Goal: Information Seeking & Learning: Learn about a topic

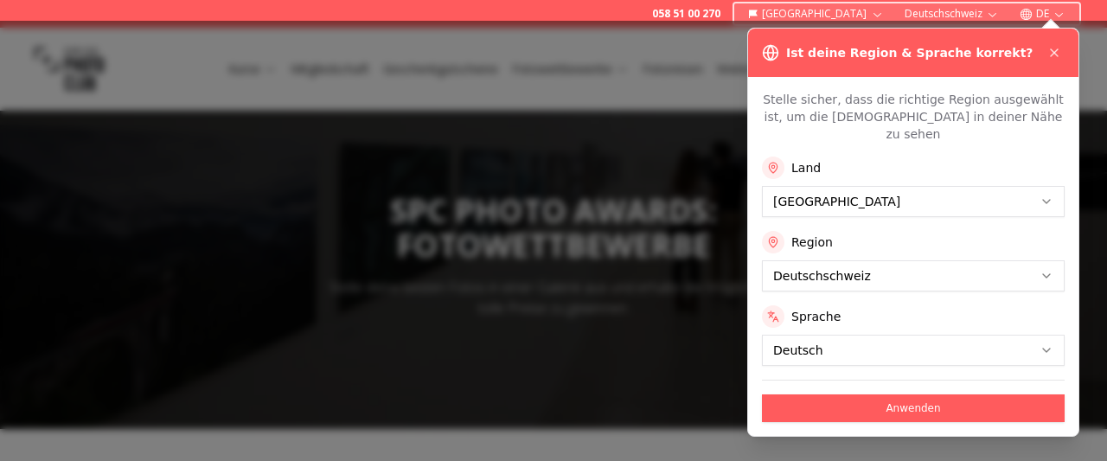
scroll to position [396, 0]
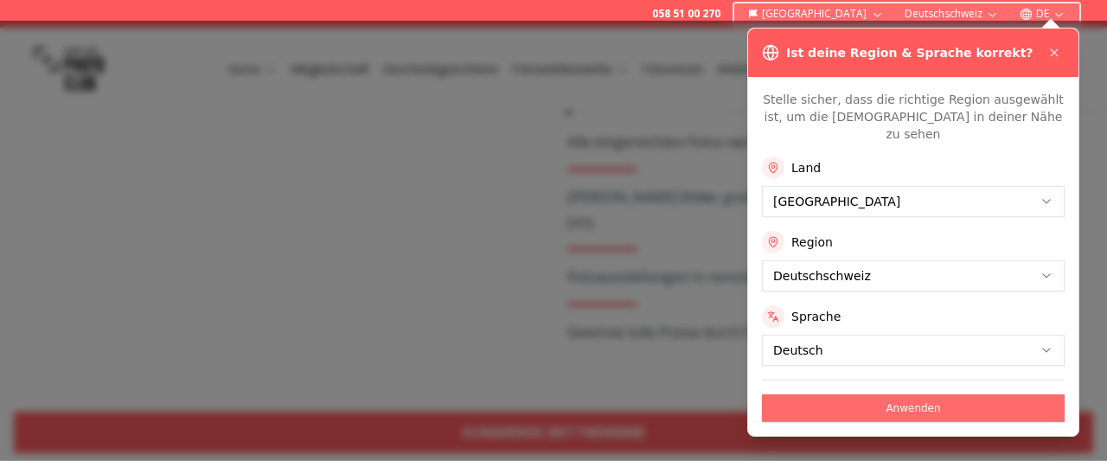
click at [906, 394] on button "Anwenden" at bounding box center [913, 408] width 303 height 28
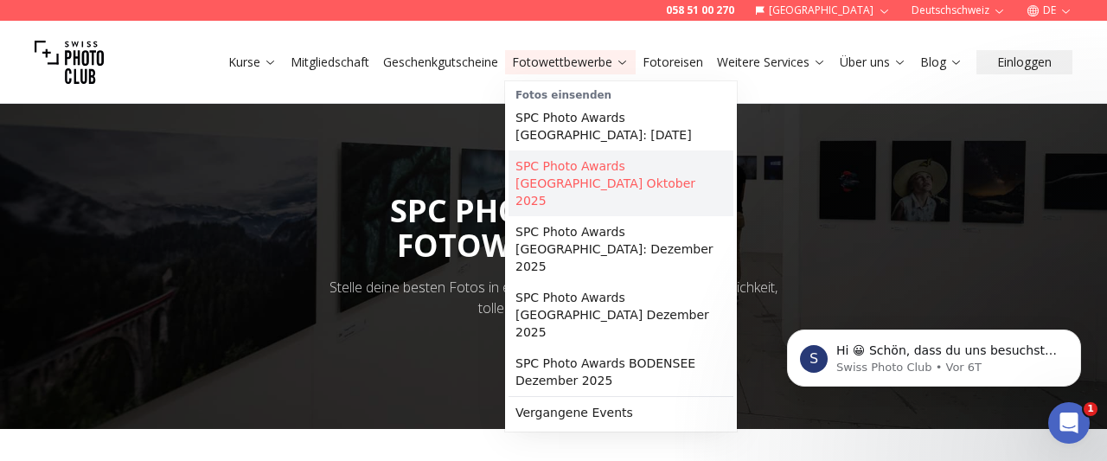
scroll to position [0, 0]
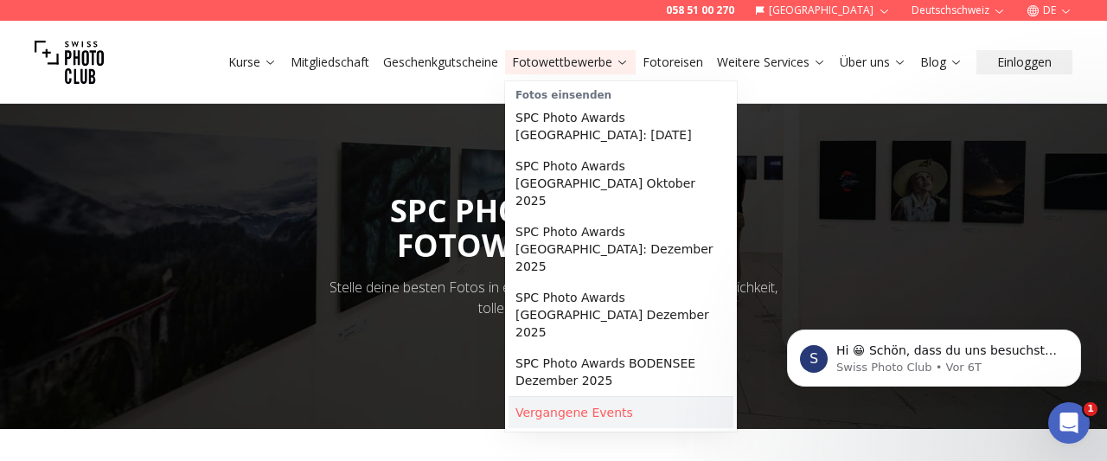
click at [560, 397] on link "Vergangene Events" at bounding box center [621, 412] width 225 height 31
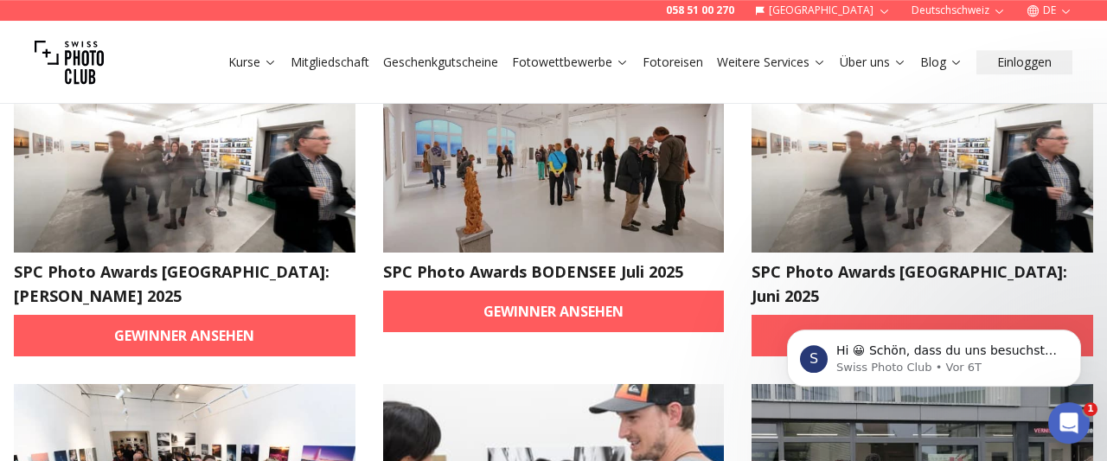
scroll to position [170, 0]
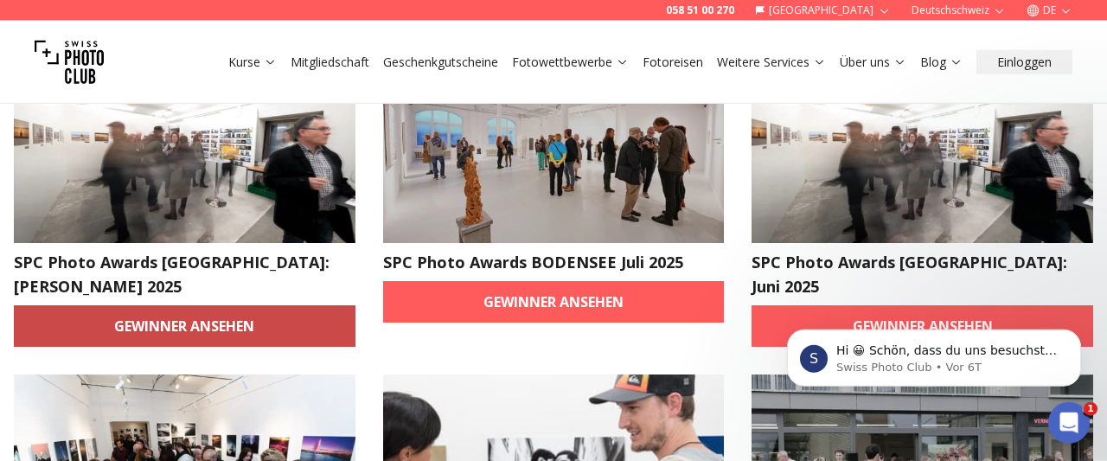
click at [260, 305] on link "Gewinner ansehen" at bounding box center [185, 326] width 342 height 42
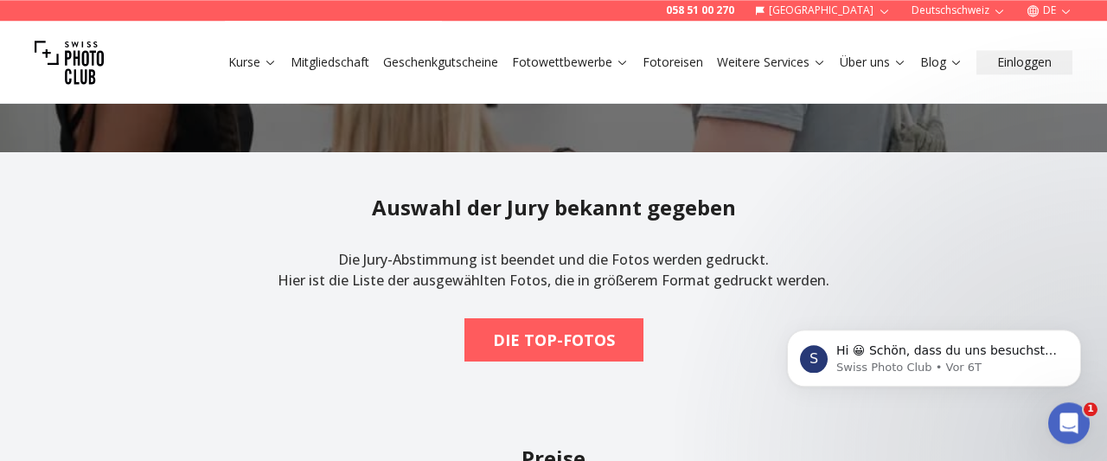
scroll to position [299, 0]
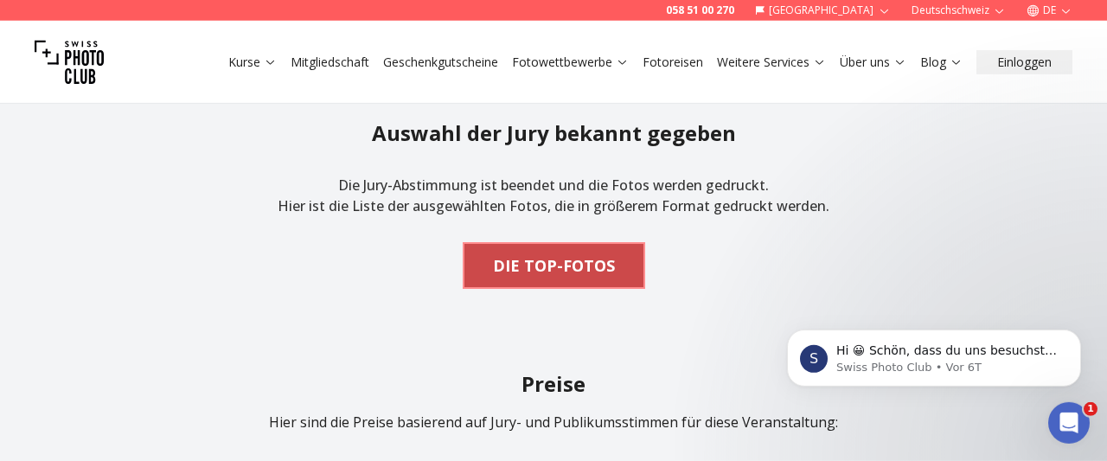
click at [534, 259] on b "DIE TOP-FOTOS" at bounding box center [554, 265] width 122 height 24
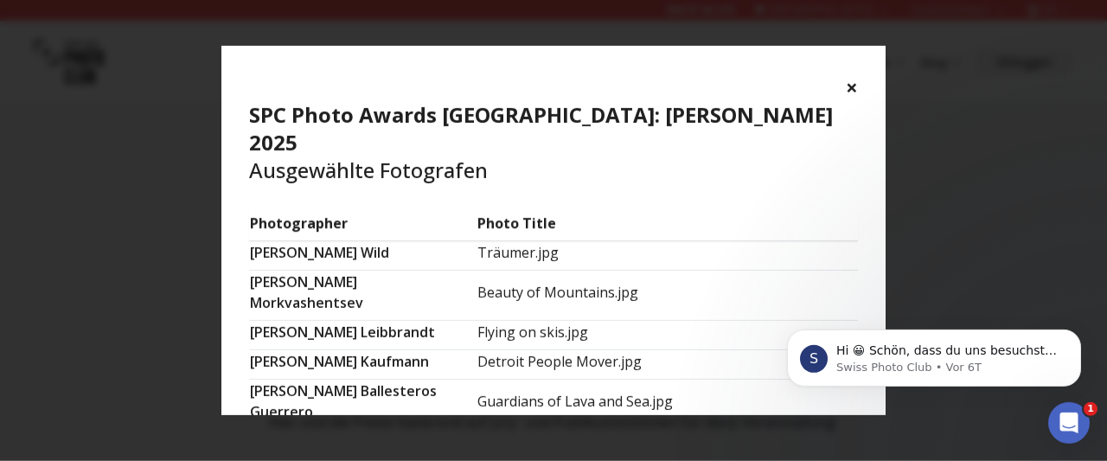
scroll to position [368, 0]
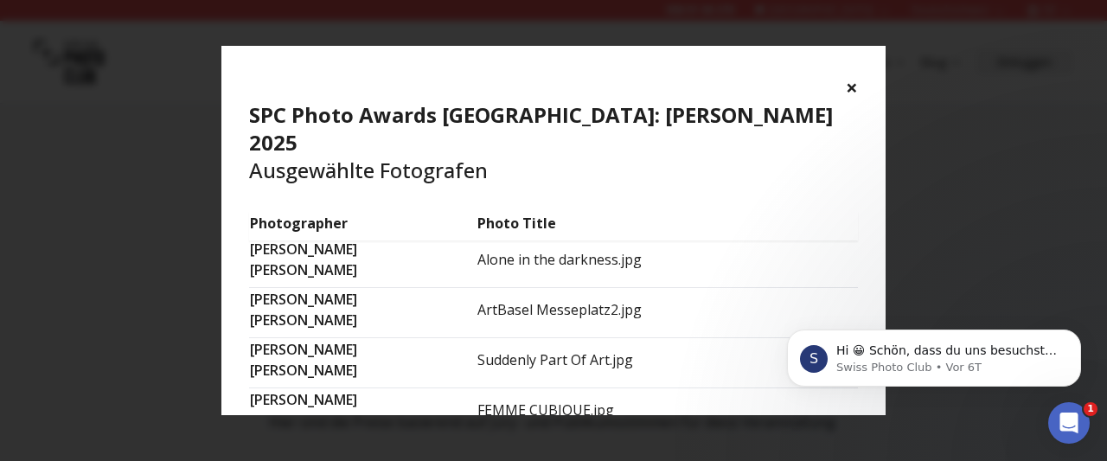
click at [532, 388] on td "FEMME CUBIQUE.jpg" at bounding box center [667, 413] width 381 height 50
click at [844, 93] on div "× SPC Photo Awards [GEOGRAPHIC_DATA]: [PERSON_NAME] 2025 Ausgewählte Fotografen" at bounding box center [553, 129] width 664 height 166
click at [854, 91] on button "×" at bounding box center [852, 88] width 12 height 28
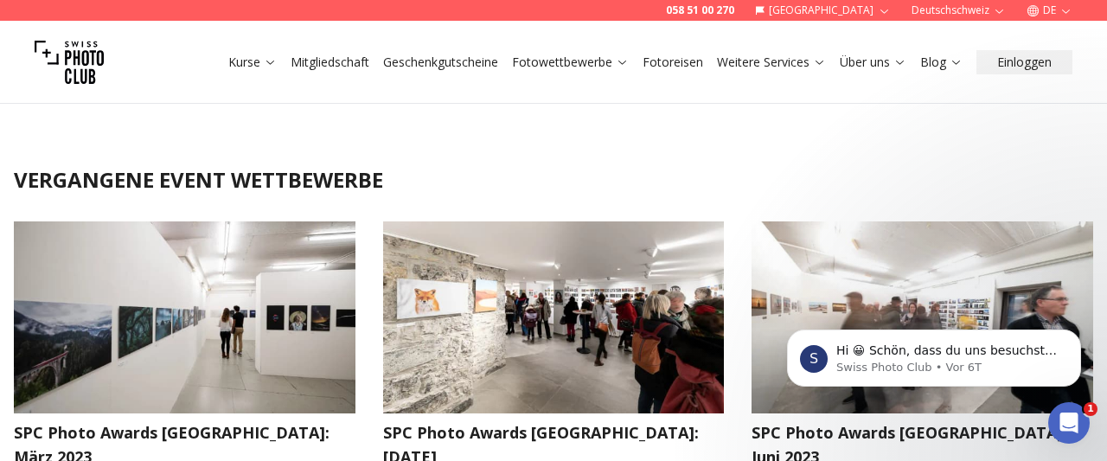
click at [496, 345] on img at bounding box center [554, 317] width 342 height 192
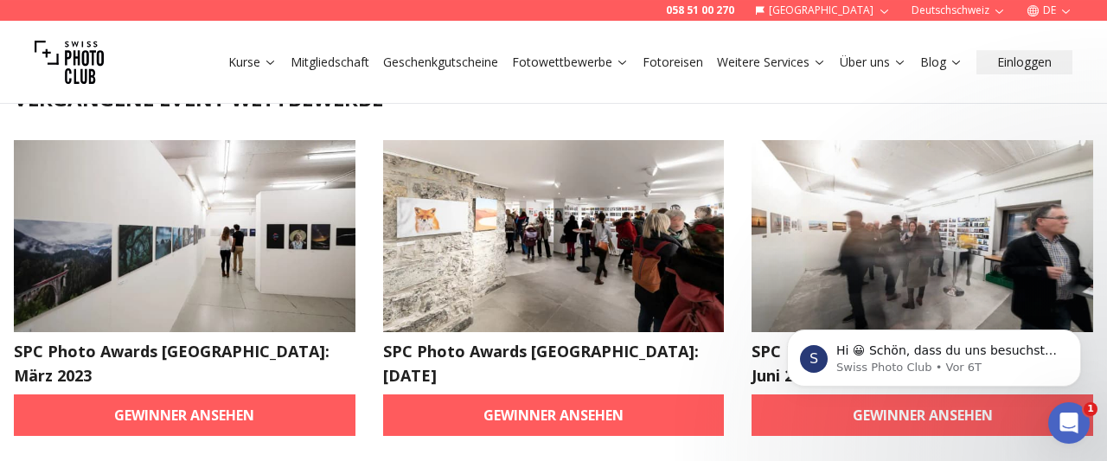
scroll to position [81, 0]
click at [485, 394] on link "Gewinner ansehen" at bounding box center [554, 415] width 342 height 42
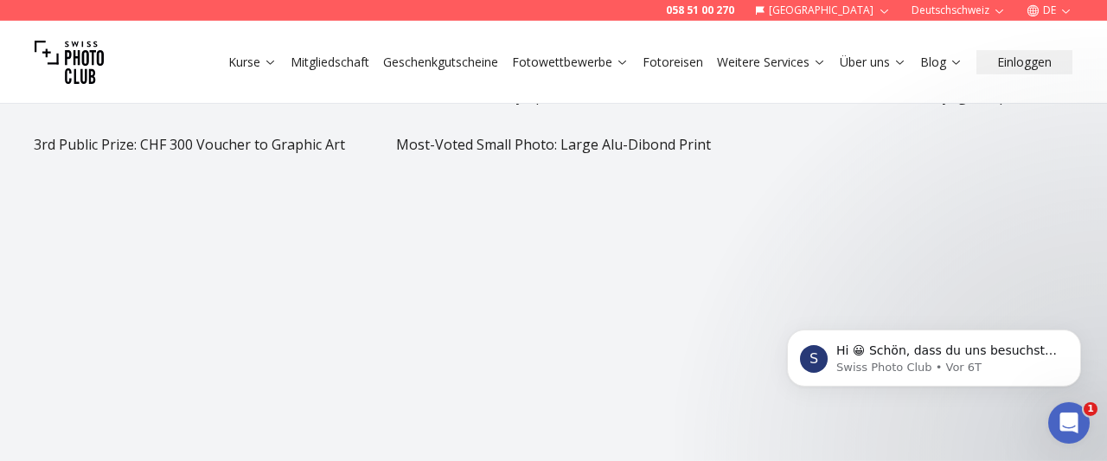
scroll to position [1125, 0]
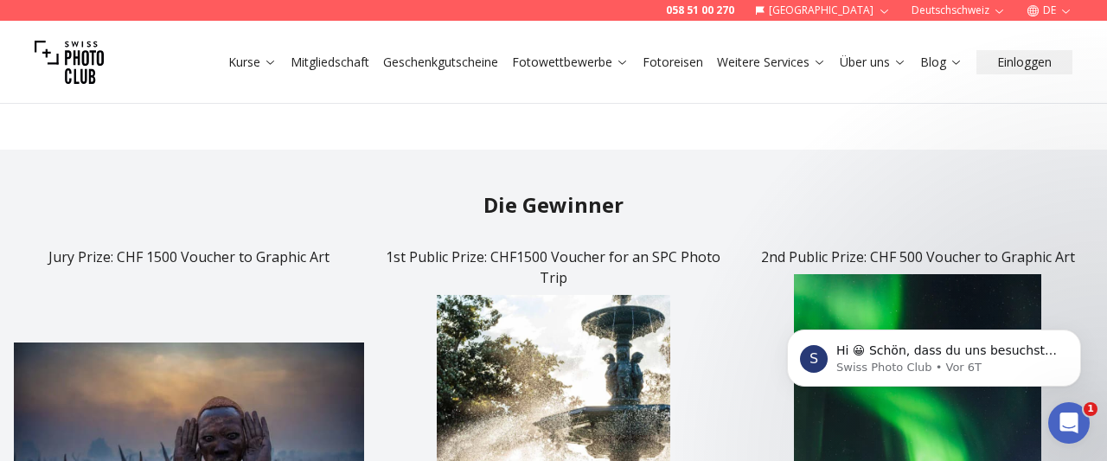
scroll to position [522, 0]
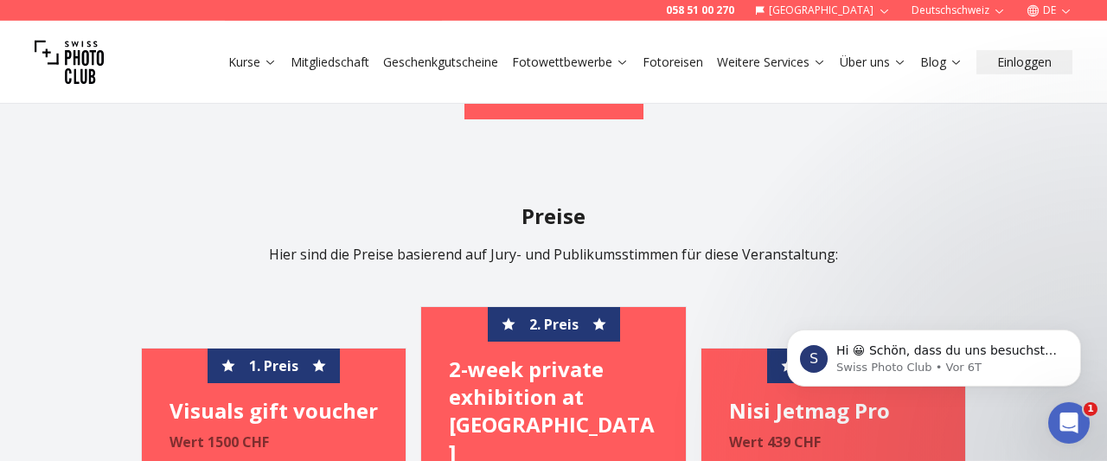
scroll to position [537, 0]
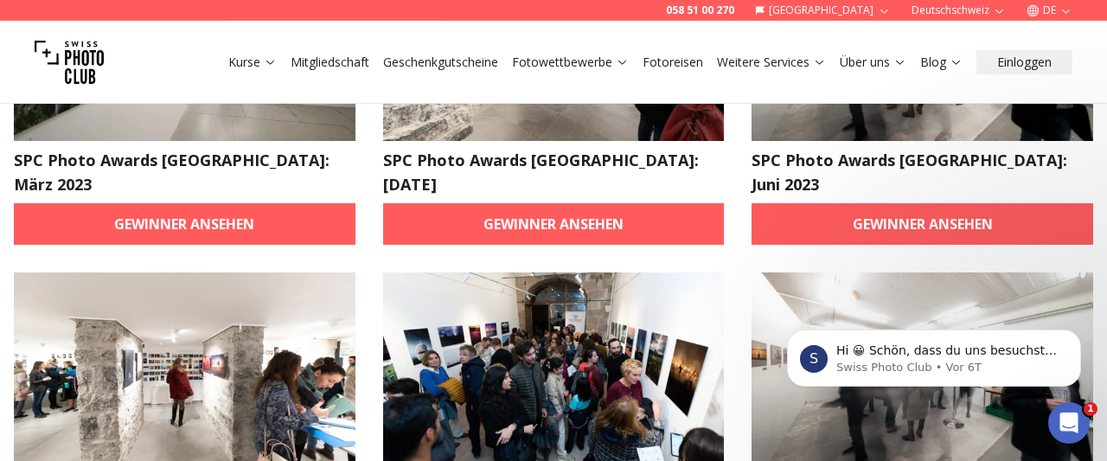
scroll to position [278, 0]
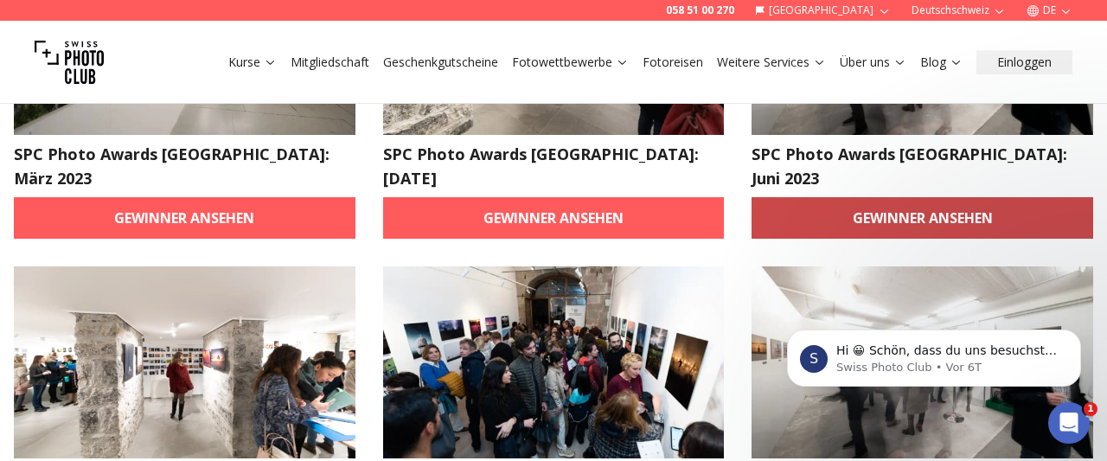
click at [858, 197] on link "Gewinner ansehen" at bounding box center [923, 218] width 342 height 42
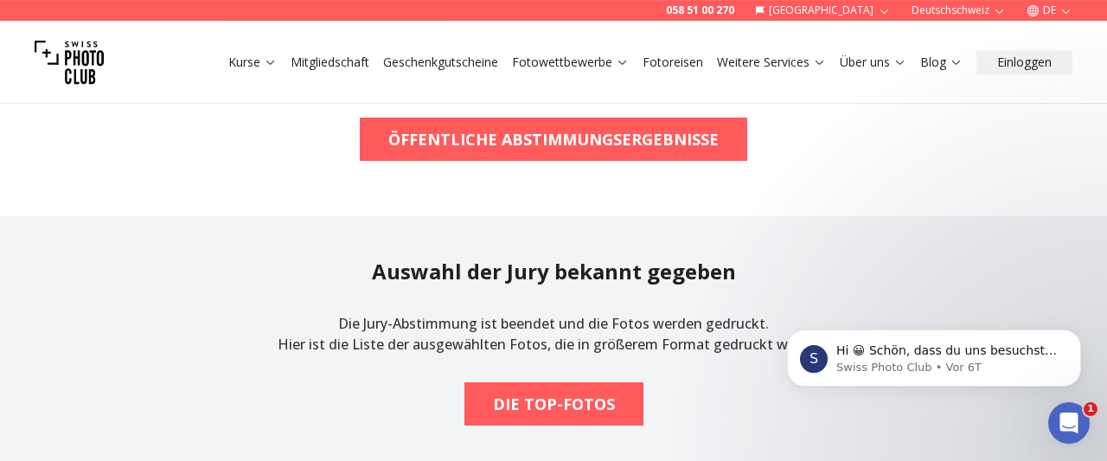
scroll to position [1403, 0]
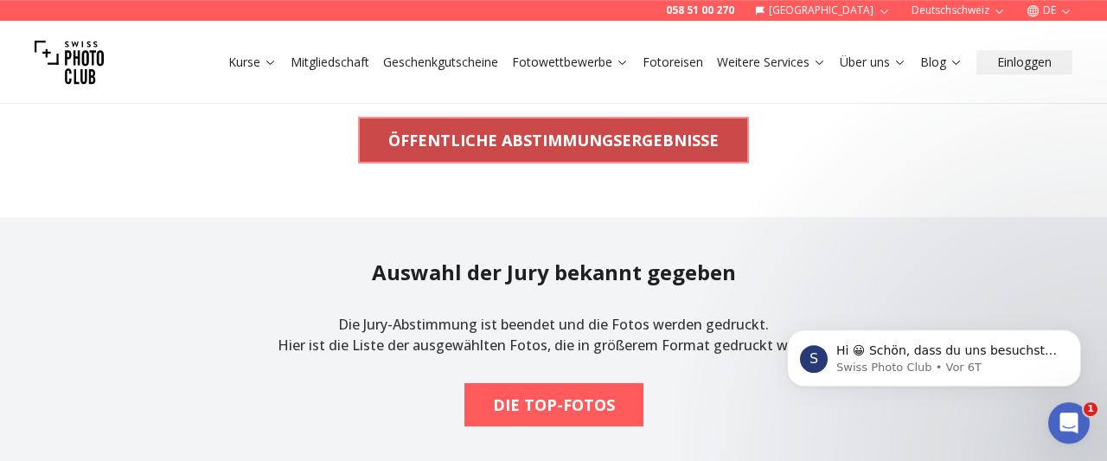
click at [606, 157] on span "ÖFFENTLICHE ABSTIMMUNGSERGEBNISSE" at bounding box center [553, 140] width 358 height 38
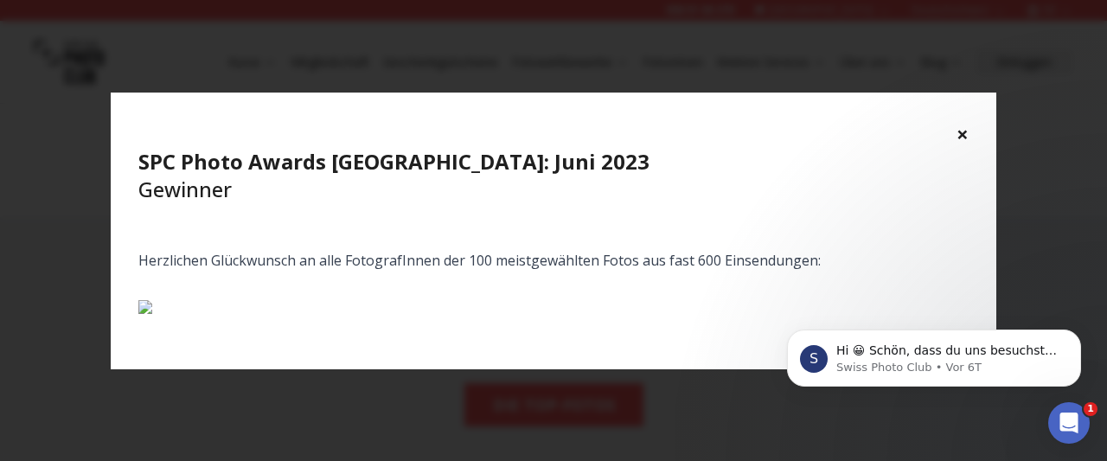
scroll to position [724, 0]
click at [963, 120] on button "×" at bounding box center [963, 134] width 12 height 28
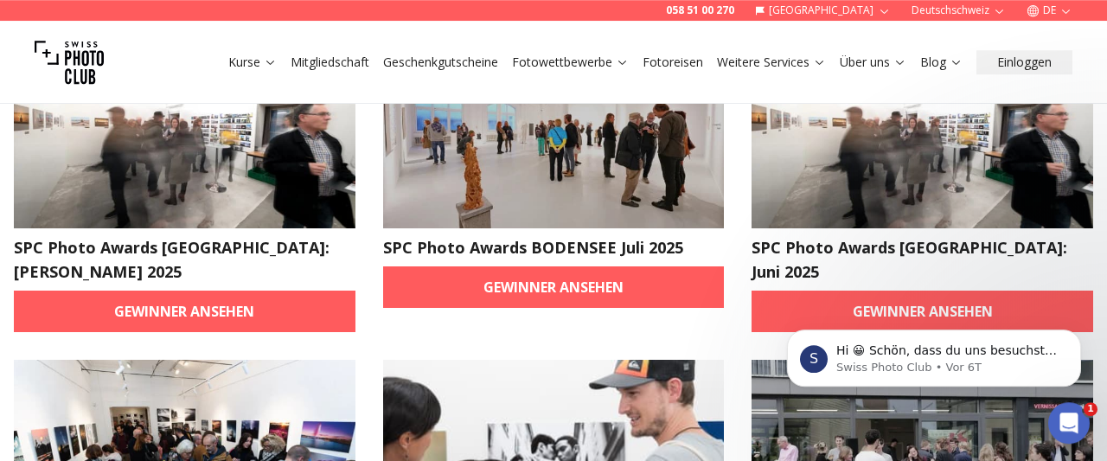
scroll to position [190, 0]
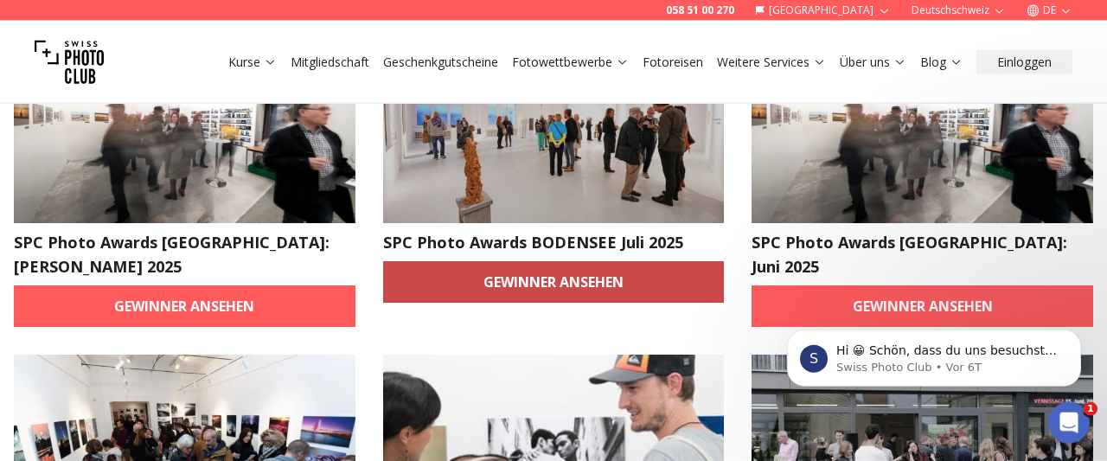
click at [506, 299] on link "Gewinner ansehen" at bounding box center [554, 282] width 342 height 42
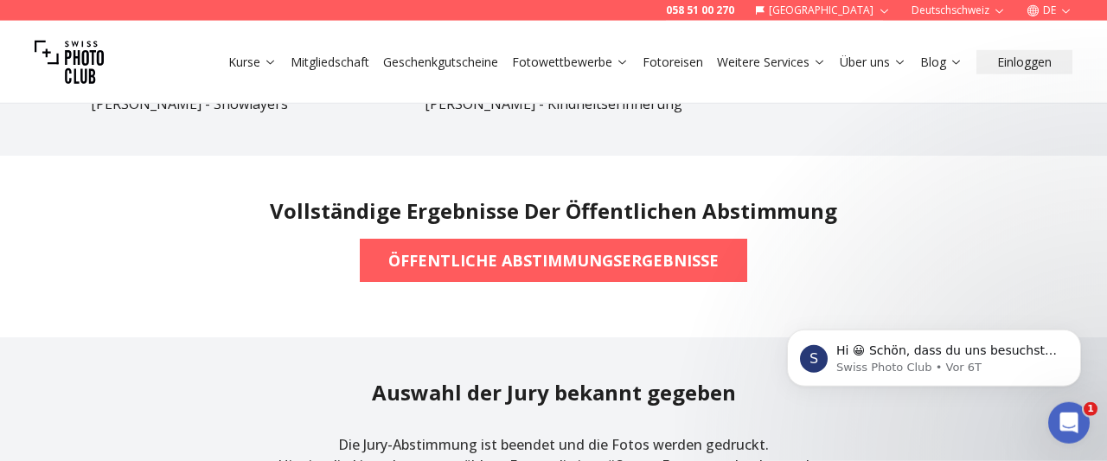
scroll to position [1429, 0]
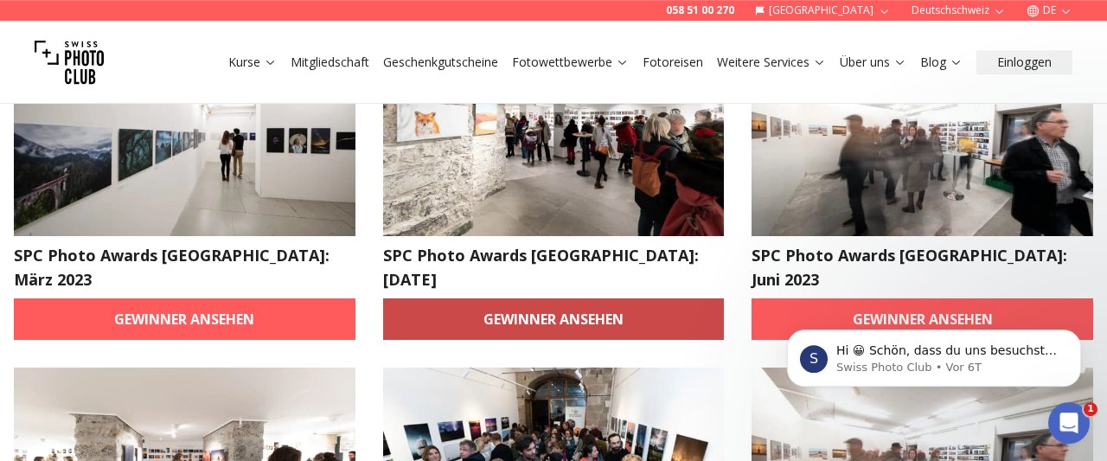
scroll to position [190, 0]
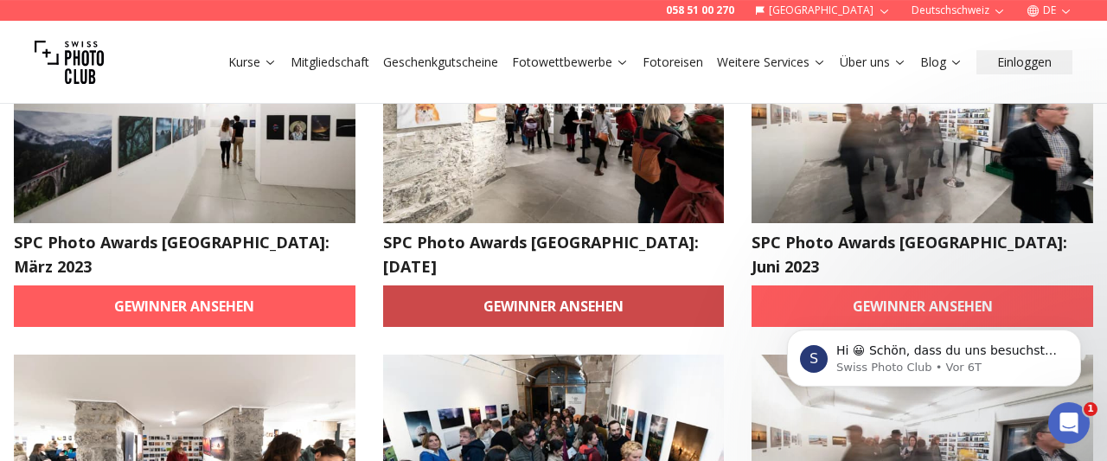
click at [472, 285] on link "Gewinner ansehen" at bounding box center [554, 306] width 342 height 42
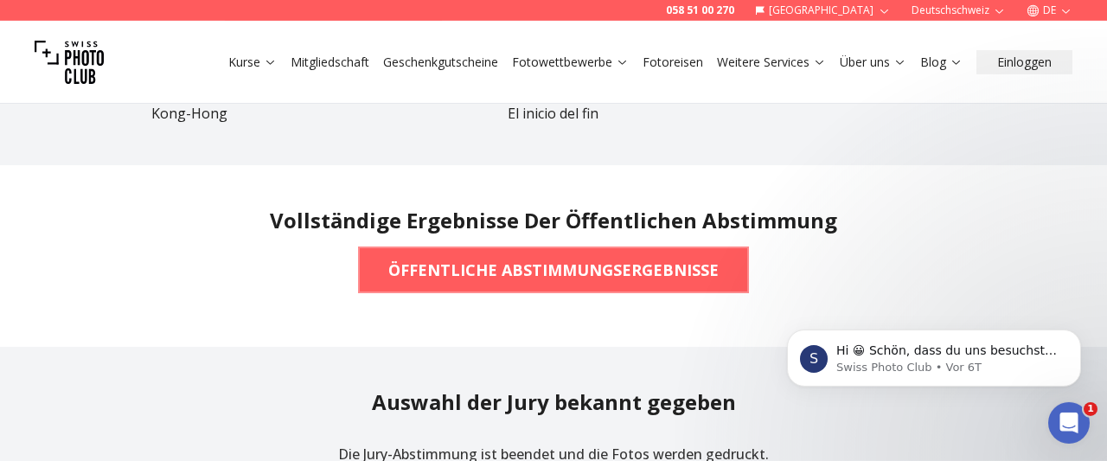
click at [472, 272] on b "ÖFFENTLICHE ABSTIMMUNGSERGEBNISSE" at bounding box center [553, 270] width 330 height 24
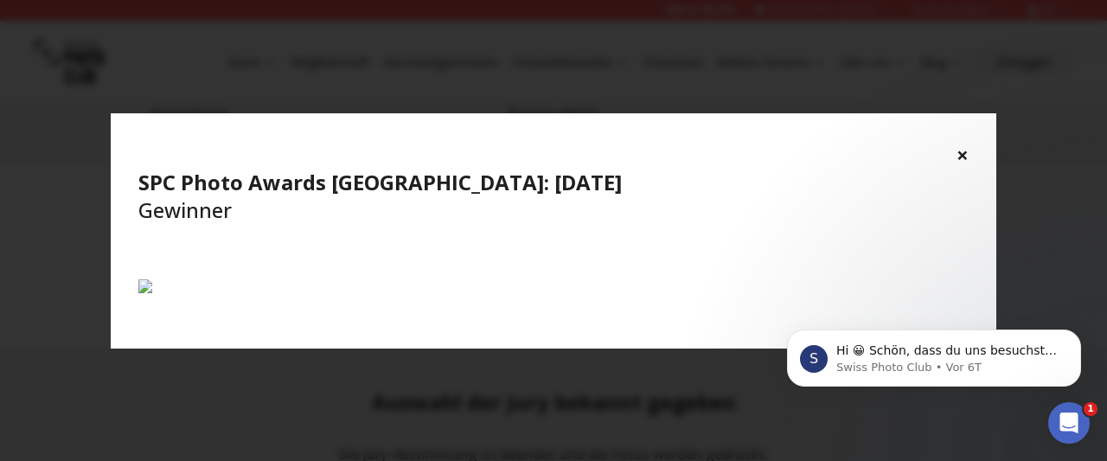
click at [147, 279] on img at bounding box center [553, 286] width 830 height 14
click at [971, 113] on div "× SPC Photo Awards [GEOGRAPHIC_DATA]: [DATE] Gewinner" at bounding box center [554, 182] width 886 height 138
click at [963, 141] on button "×" at bounding box center [963, 155] width 12 height 28
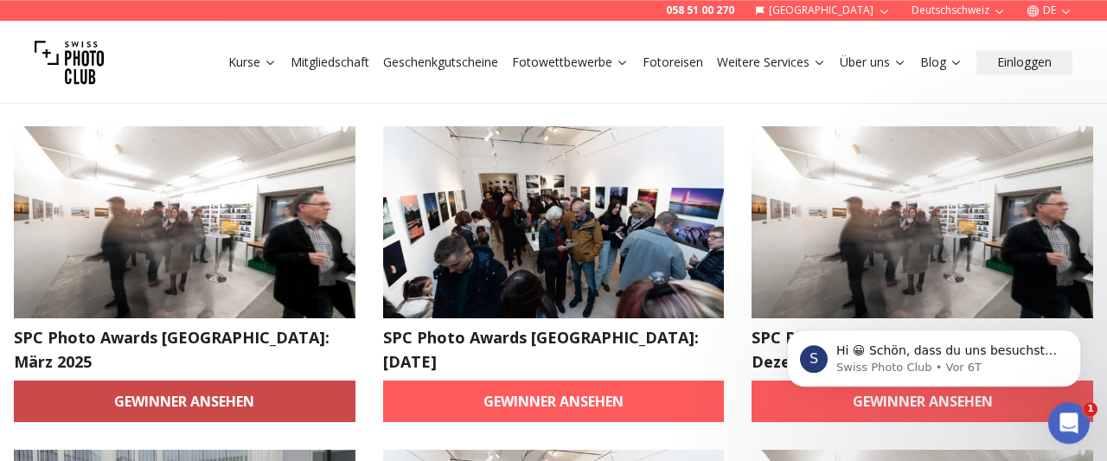
click at [223, 381] on link "Gewinner ansehen" at bounding box center [185, 402] width 342 height 42
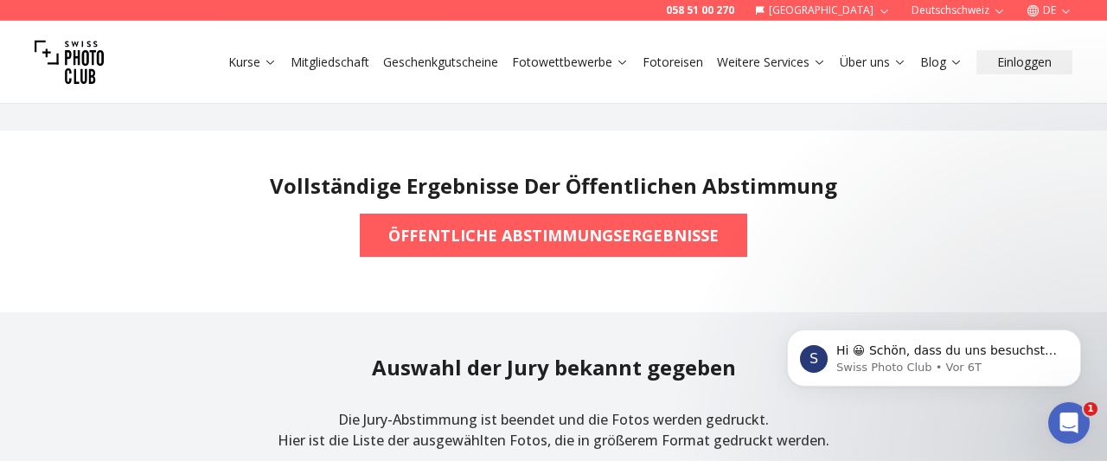
scroll to position [1313, 0]
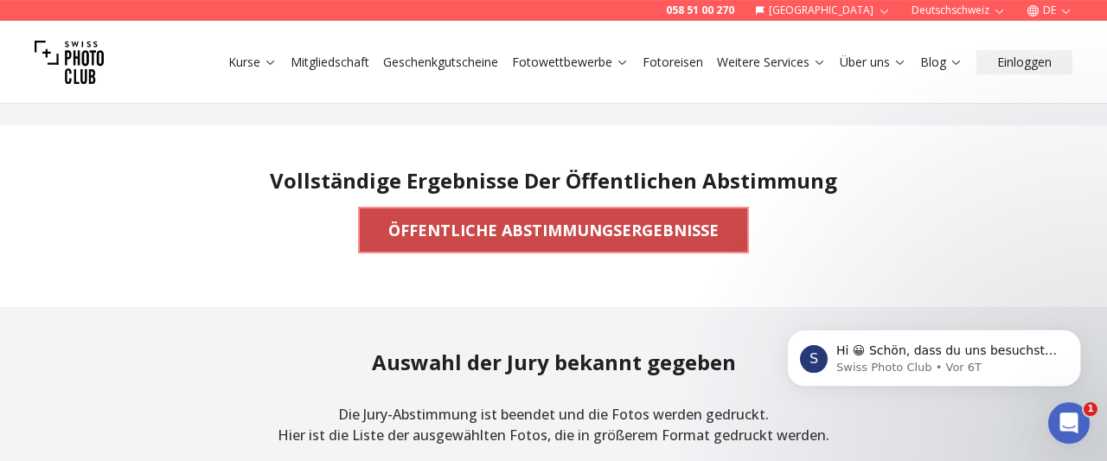
click at [400, 240] on b "ÖFFENTLICHE ABSTIMMUNGSERGEBNISSE" at bounding box center [553, 230] width 330 height 24
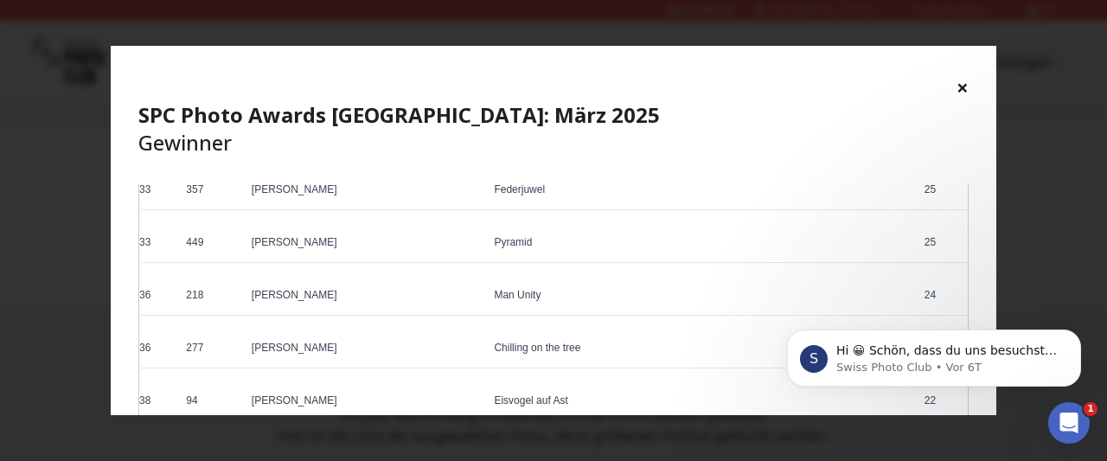
scroll to position [1856, 0]
click at [961, 86] on button "×" at bounding box center [963, 88] width 12 height 28
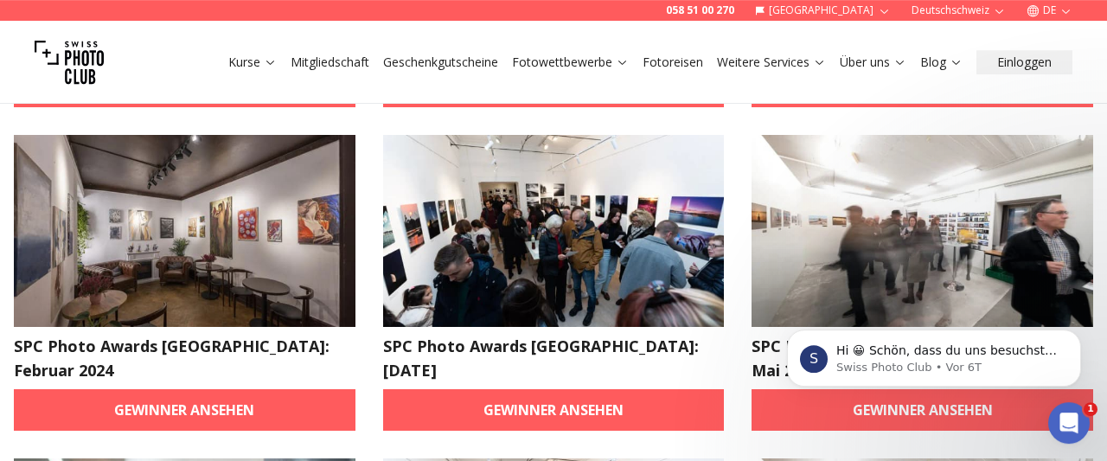
scroll to position [766, 0]
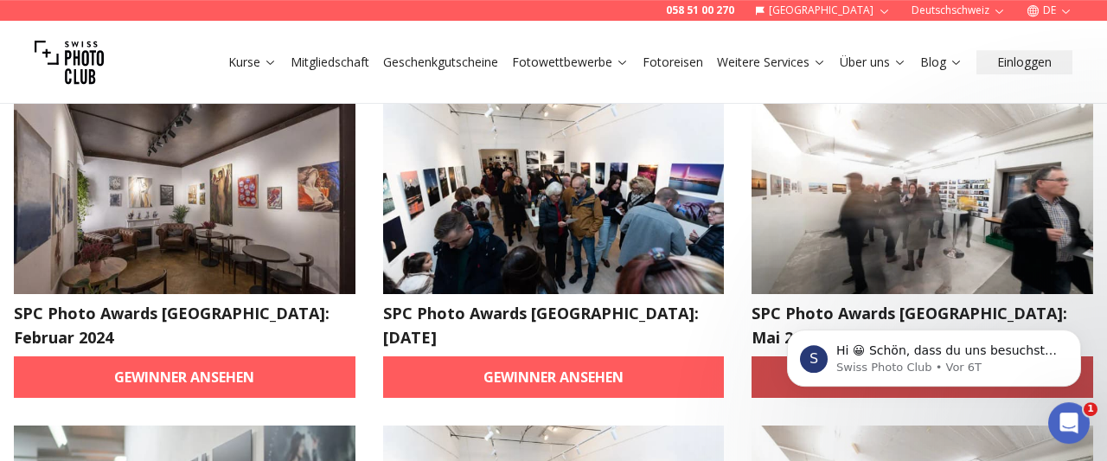
click at [850, 356] on link "Gewinner ansehen" at bounding box center [923, 377] width 342 height 42
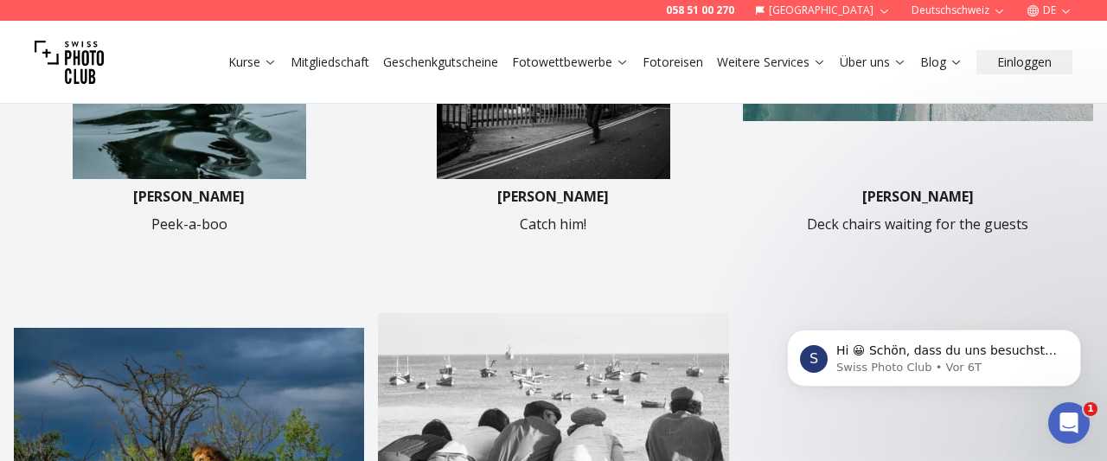
scroll to position [935, 0]
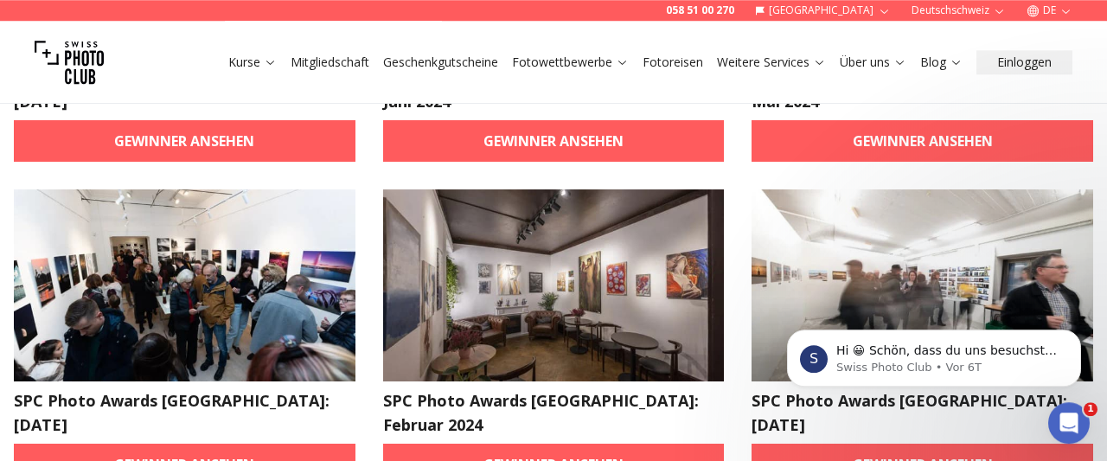
scroll to position [1699, 0]
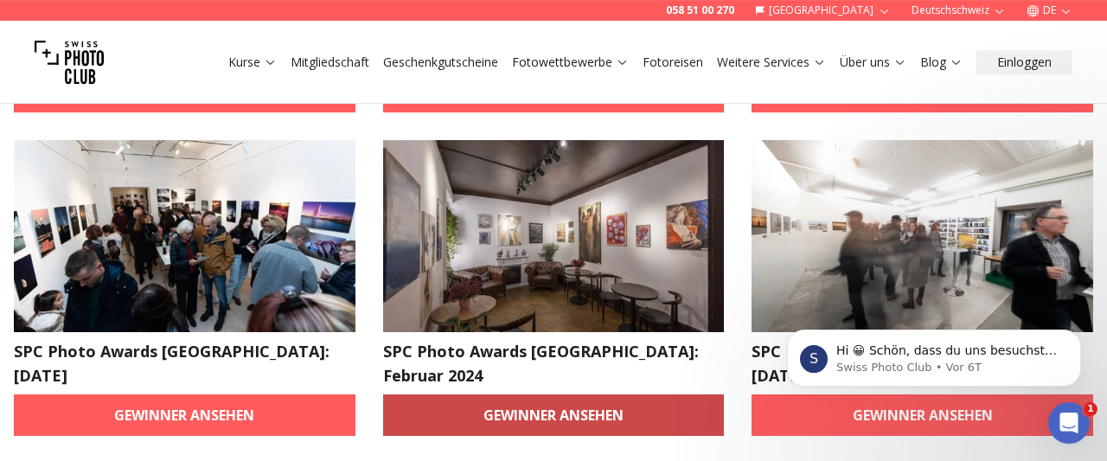
click at [465, 394] on link "Gewinner ansehen" at bounding box center [554, 415] width 342 height 42
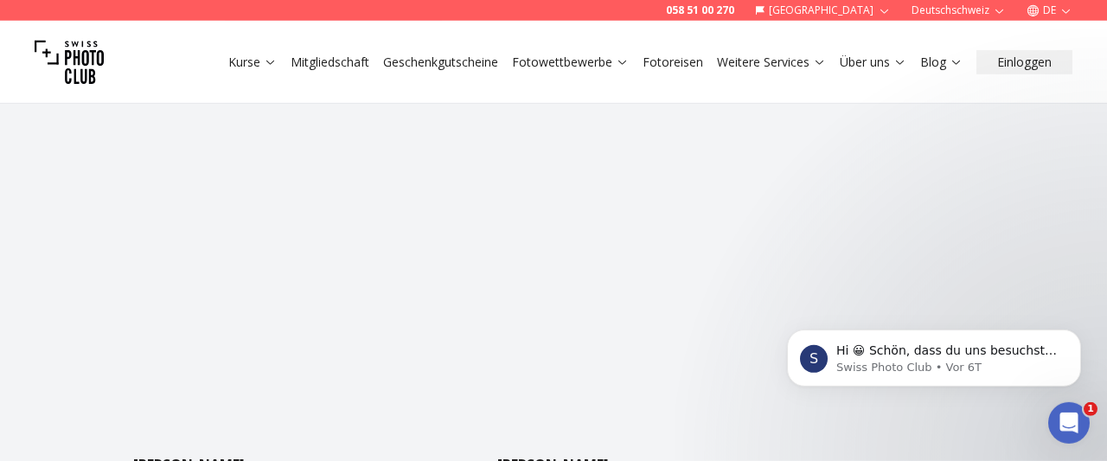
scroll to position [1017, 0]
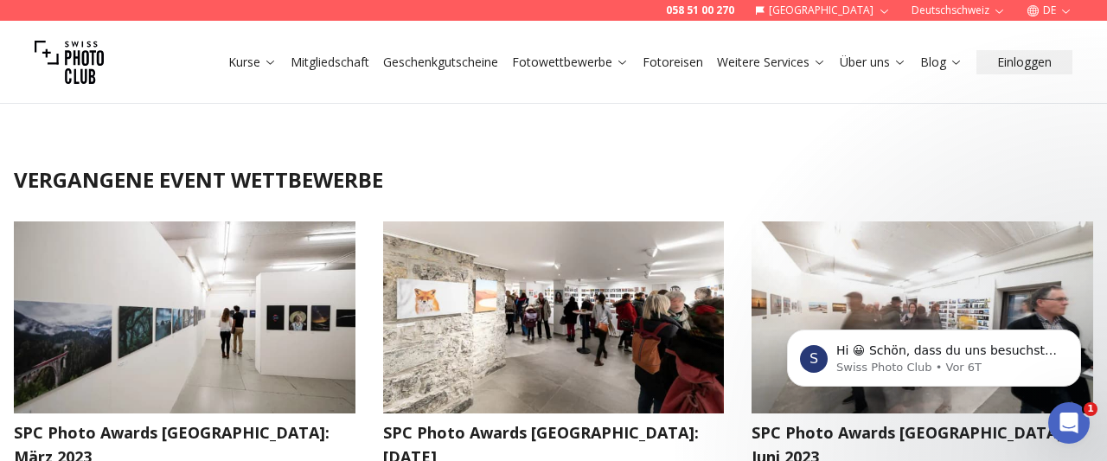
scroll to position [186, 0]
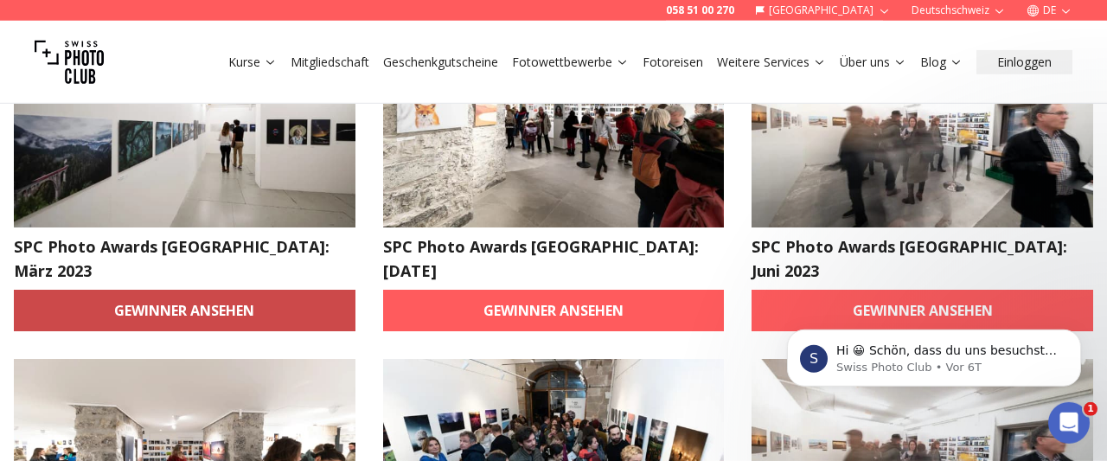
click at [314, 292] on link "Gewinner ansehen" at bounding box center [185, 311] width 342 height 42
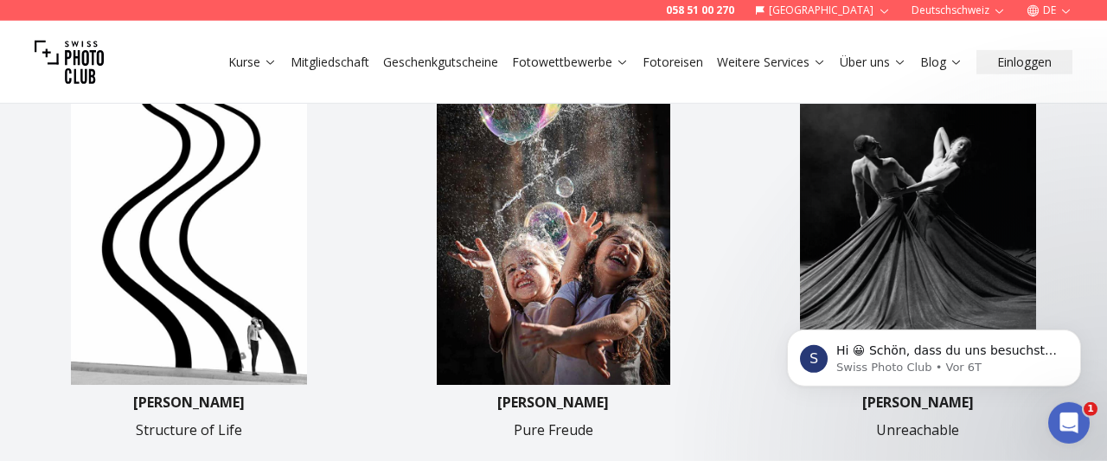
scroll to position [515, 0]
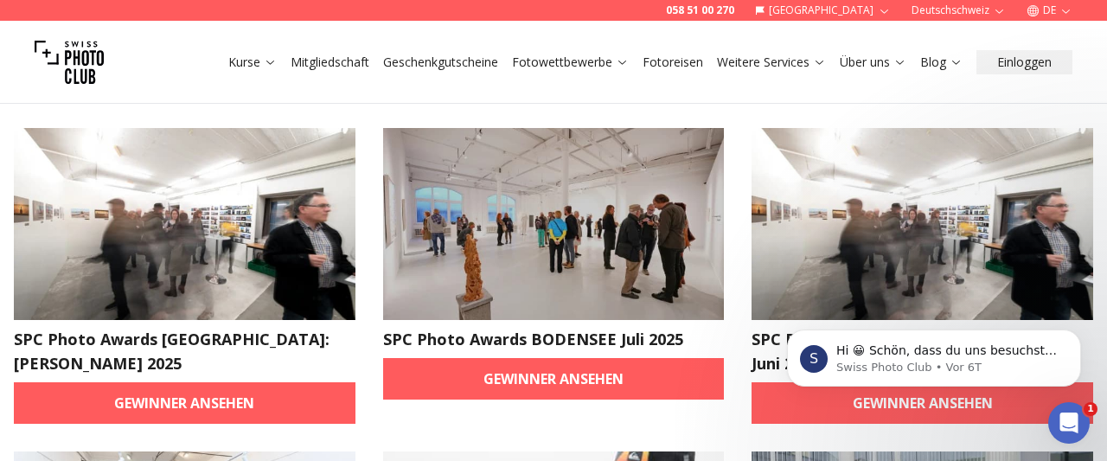
scroll to position [95, 0]
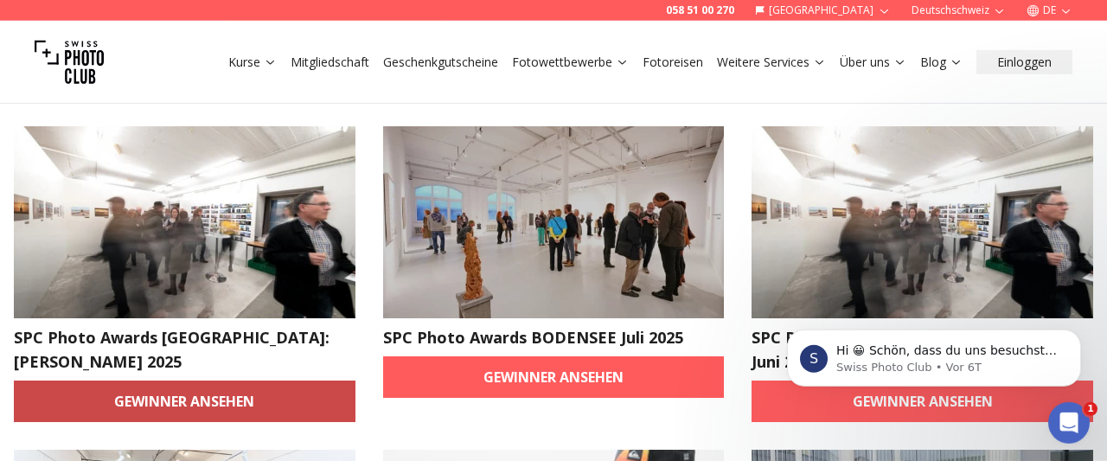
click at [309, 381] on link "Gewinner ansehen" at bounding box center [185, 402] width 342 height 42
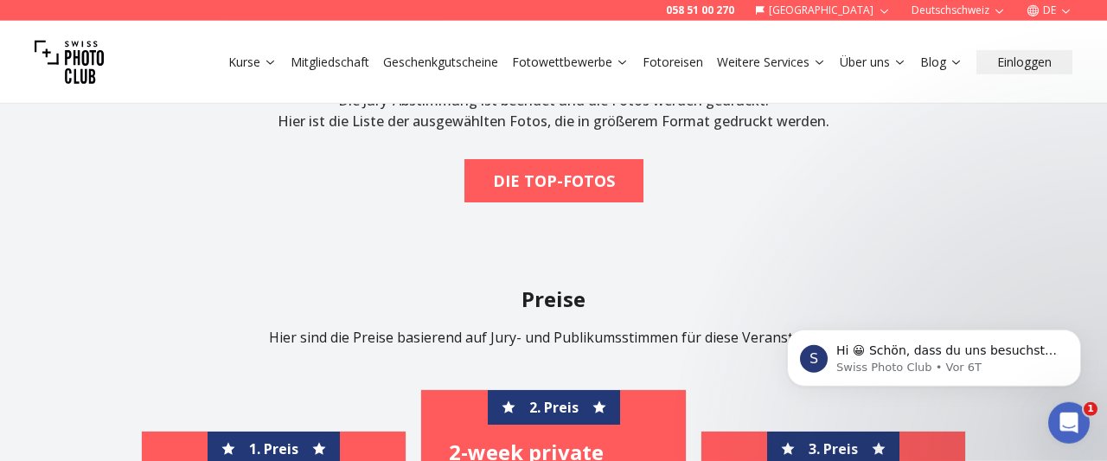
scroll to position [454, 0]
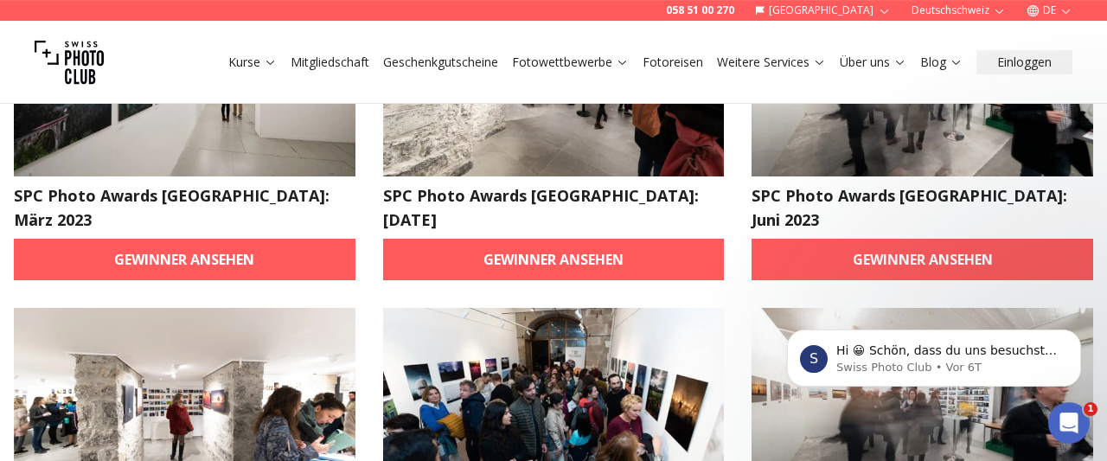
scroll to position [237, 0]
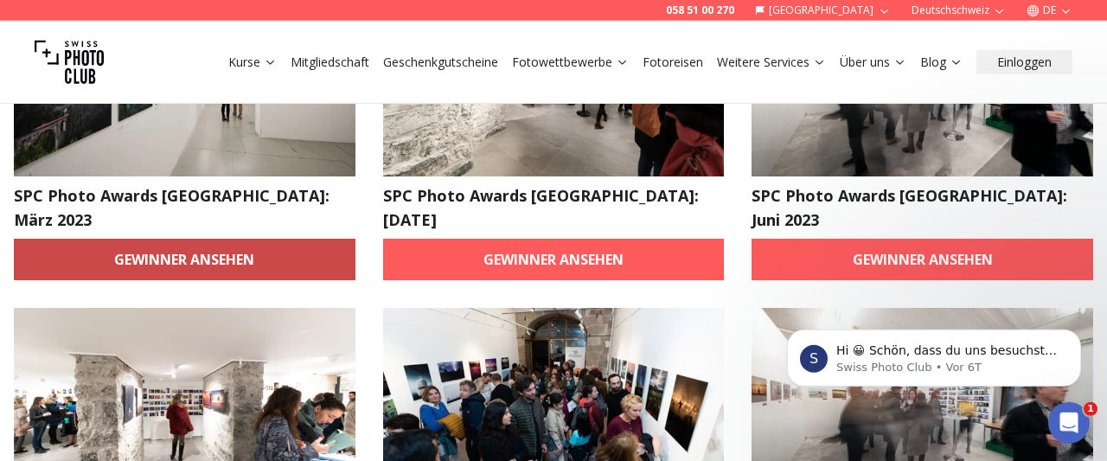
click at [254, 242] on link "Gewinner ansehen" at bounding box center [185, 260] width 342 height 42
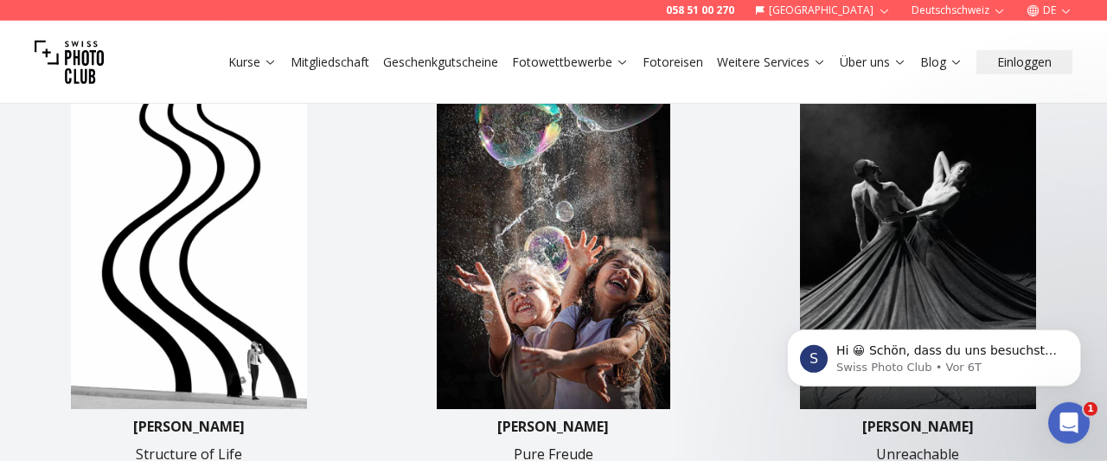
scroll to position [491, 0]
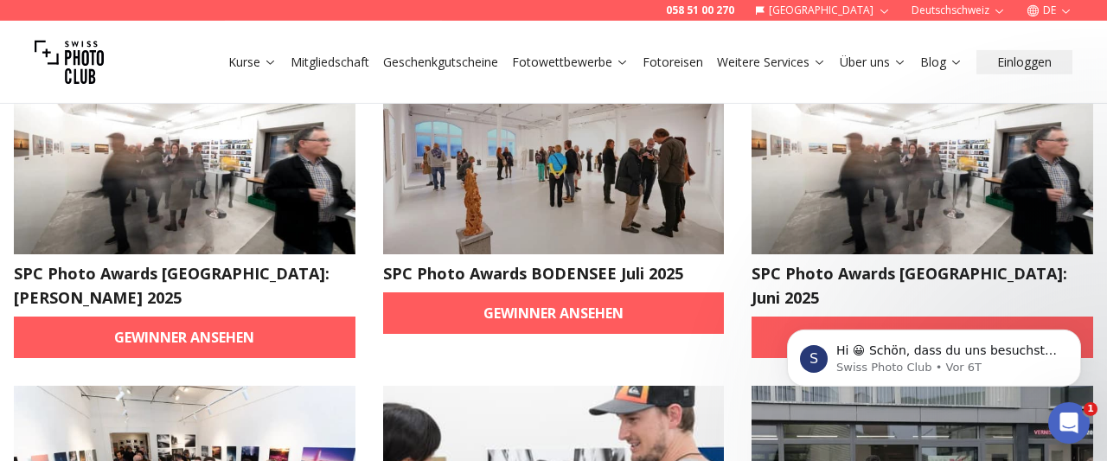
scroll to position [161, 0]
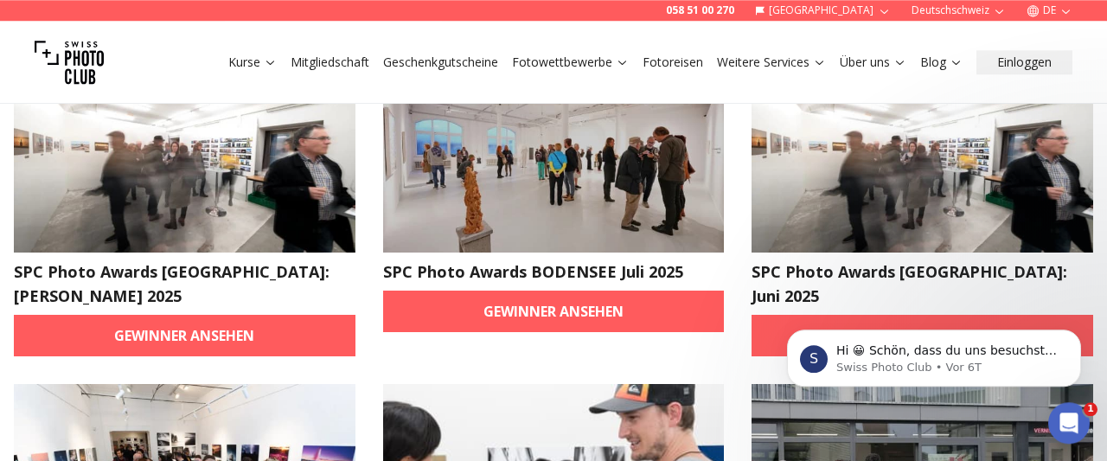
click at [803, 300] on html "S Hi 😀 Schön, dass du uns besuchst. [PERSON_NAME]' uns gerne jederzeit Fragen o…" at bounding box center [934, 296] width 346 height 7
click at [766, 300] on html "S Hi 😀 Schön, dass du uns besuchst. [PERSON_NAME]' uns gerne jederzeit Fragen o…" at bounding box center [934, 296] width 346 height 7
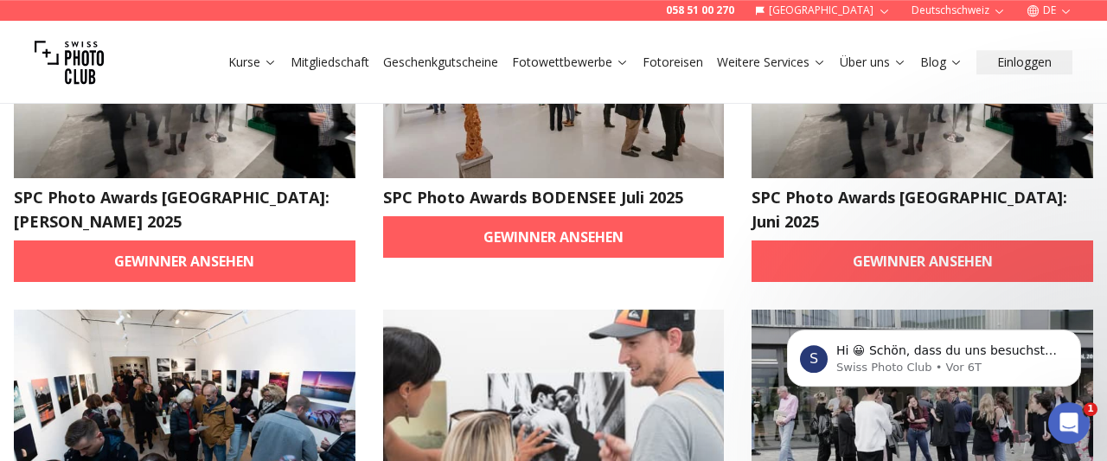
scroll to position [239, 0]
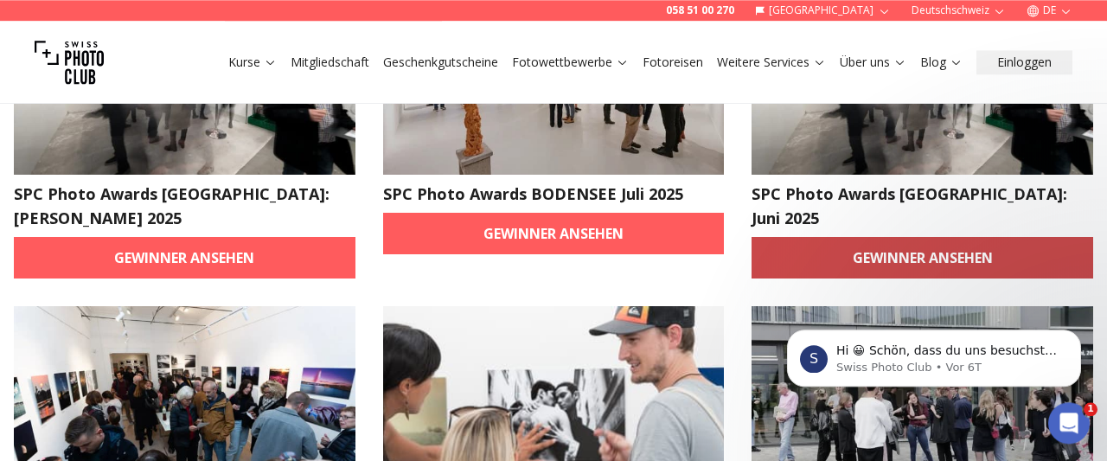
click at [882, 237] on link "Gewinner ansehen" at bounding box center [923, 258] width 342 height 42
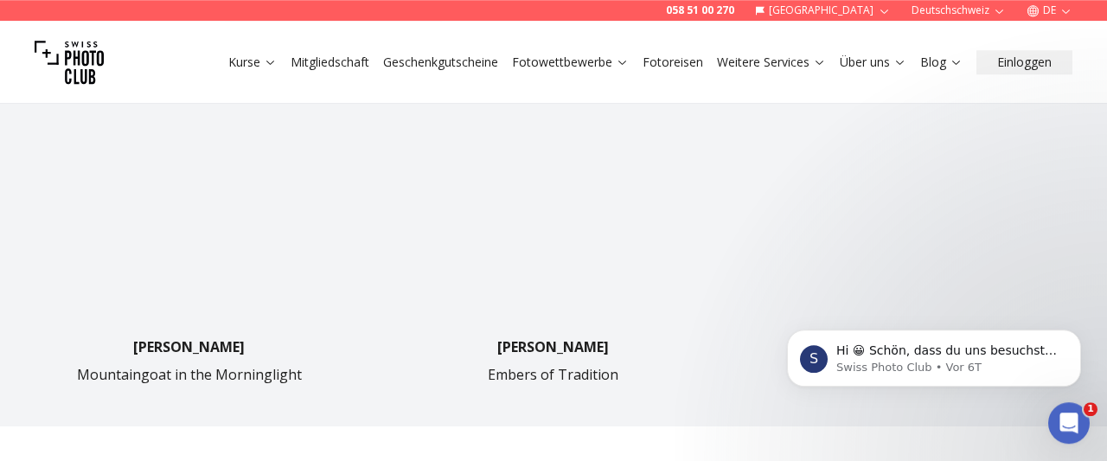
scroll to position [978, 0]
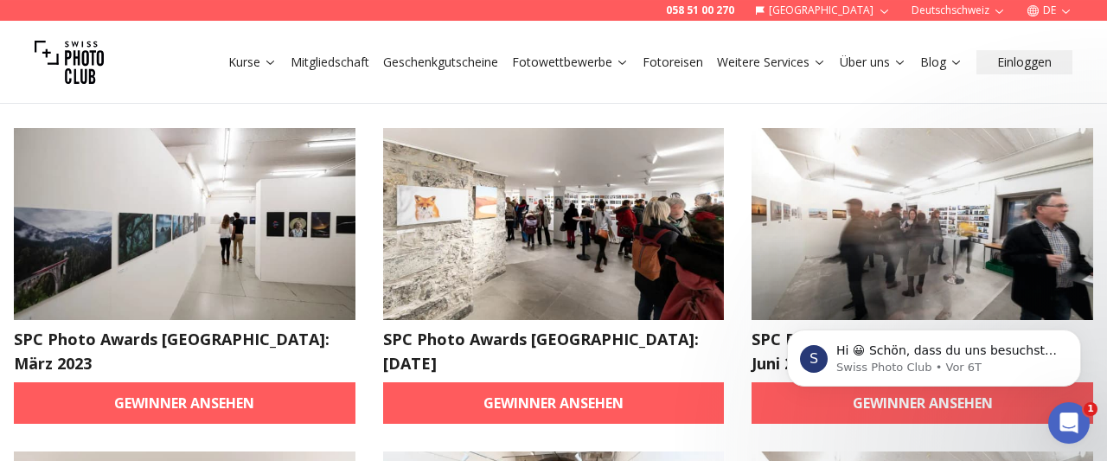
click at [601, 170] on img at bounding box center [554, 224] width 342 height 192
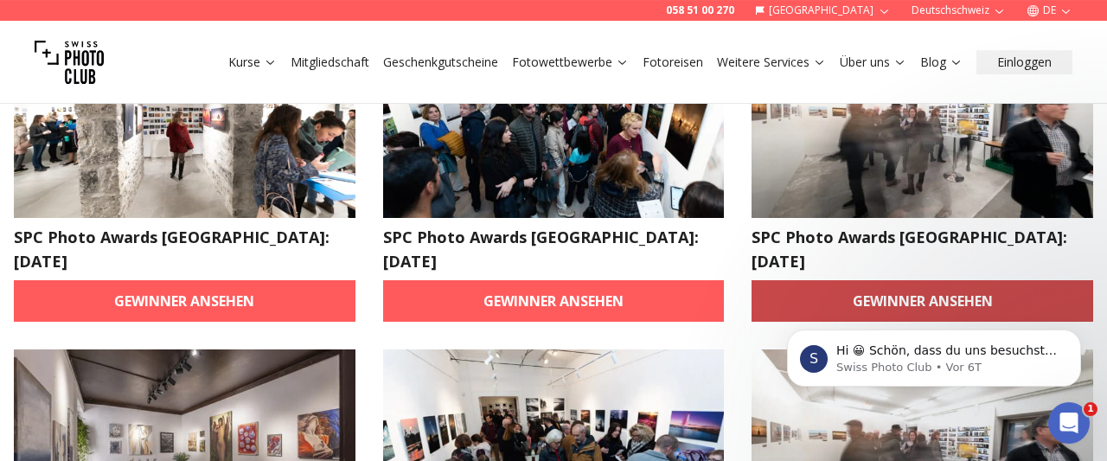
click at [835, 280] on link "Gewinner ansehen" at bounding box center [923, 301] width 342 height 42
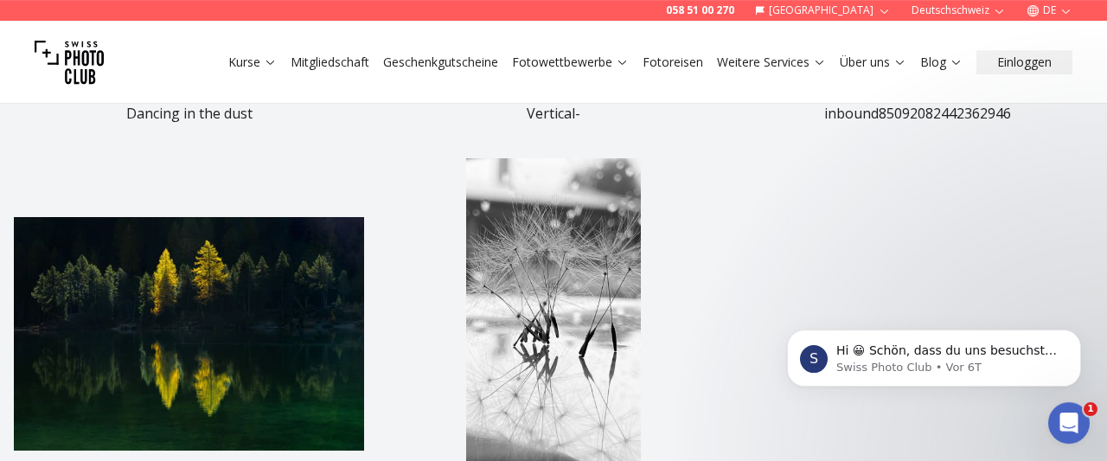
scroll to position [891, 0]
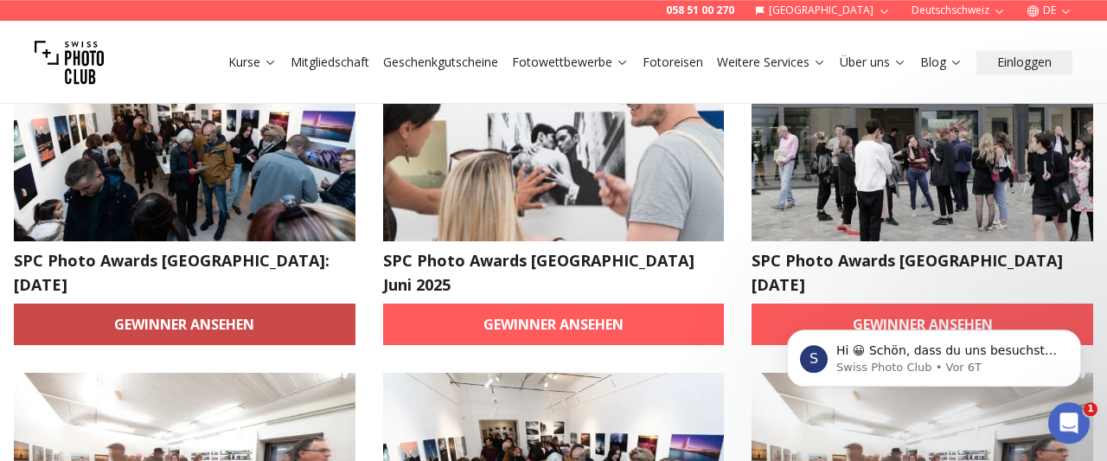
click at [271, 304] on link "Gewinner ansehen" at bounding box center [185, 325] width 342 height 42
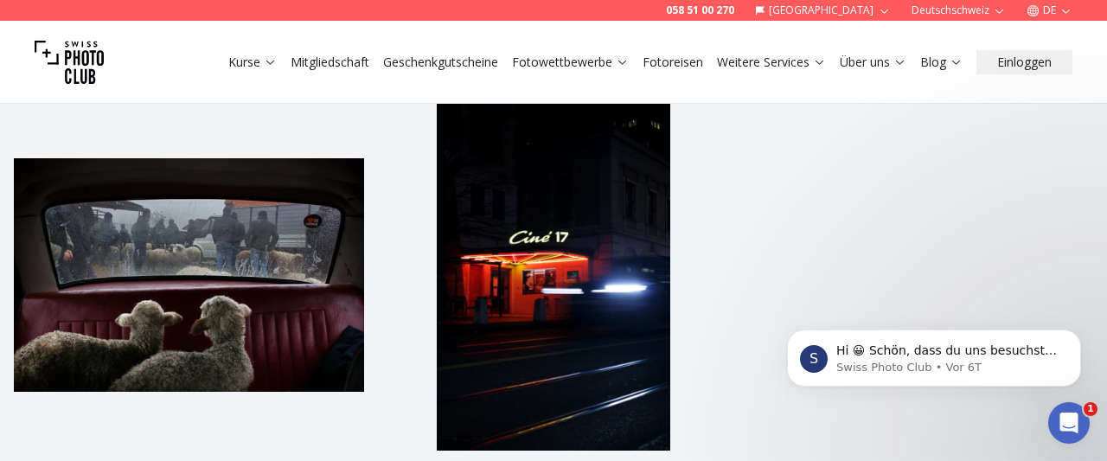
scroll to position [933, 0]
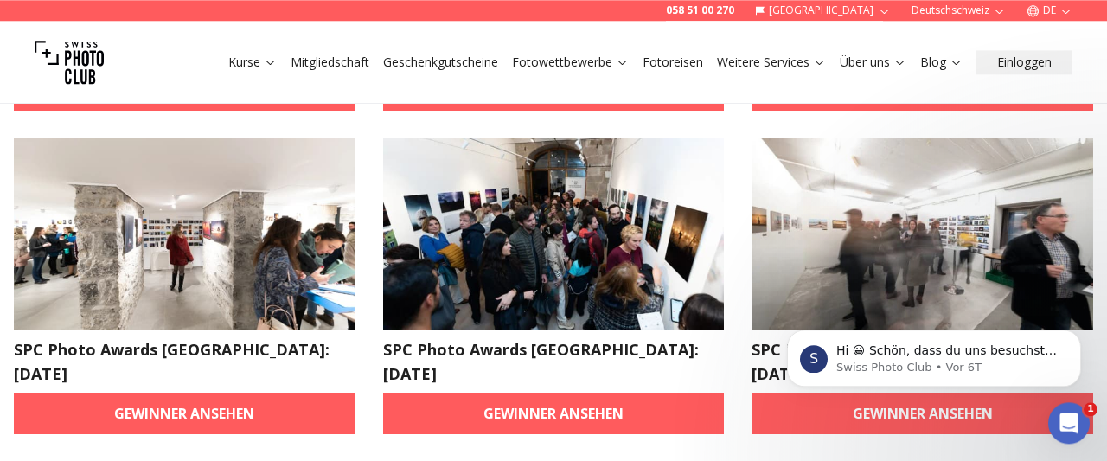
scroll to position [408, 0]
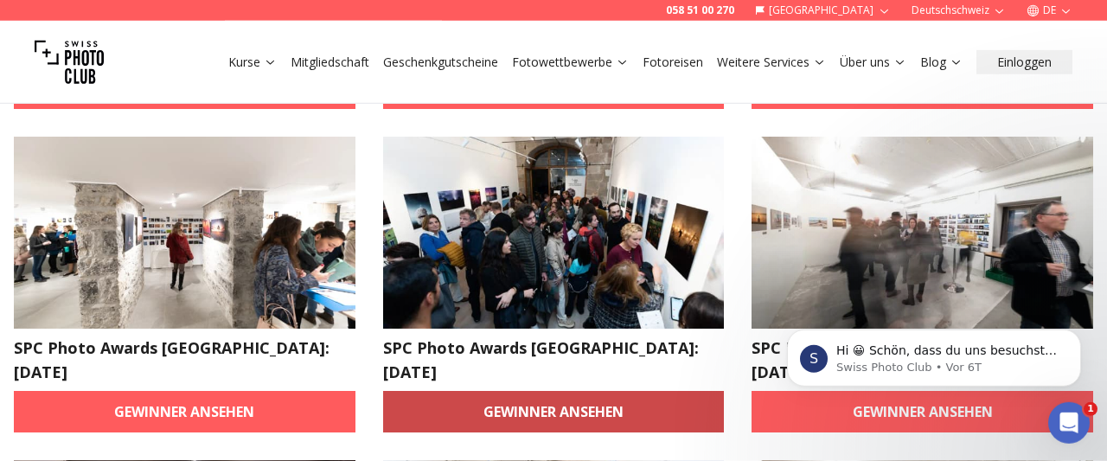
click at [509, 391] on link "Gewinner ansehen" at bounding box center [554, 412] width 342 height 42
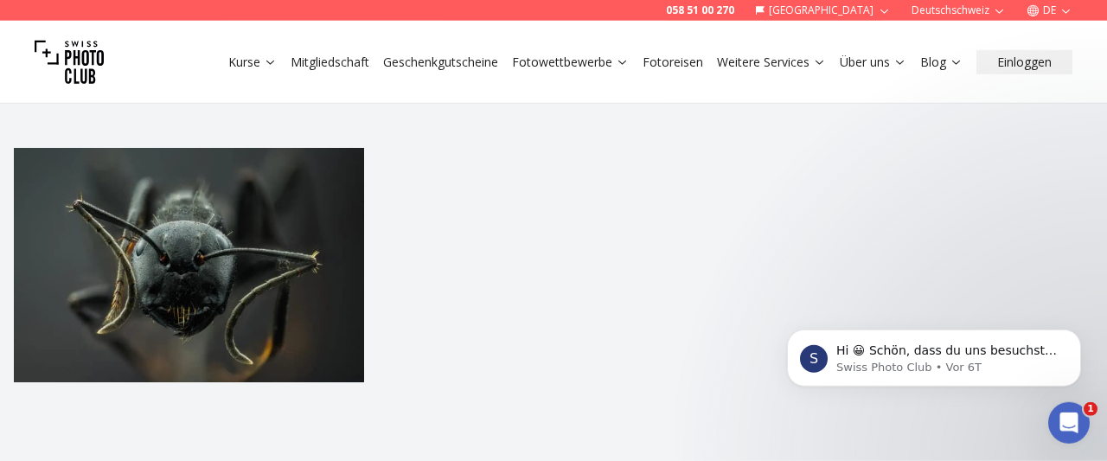
scroll to position [486, 0]
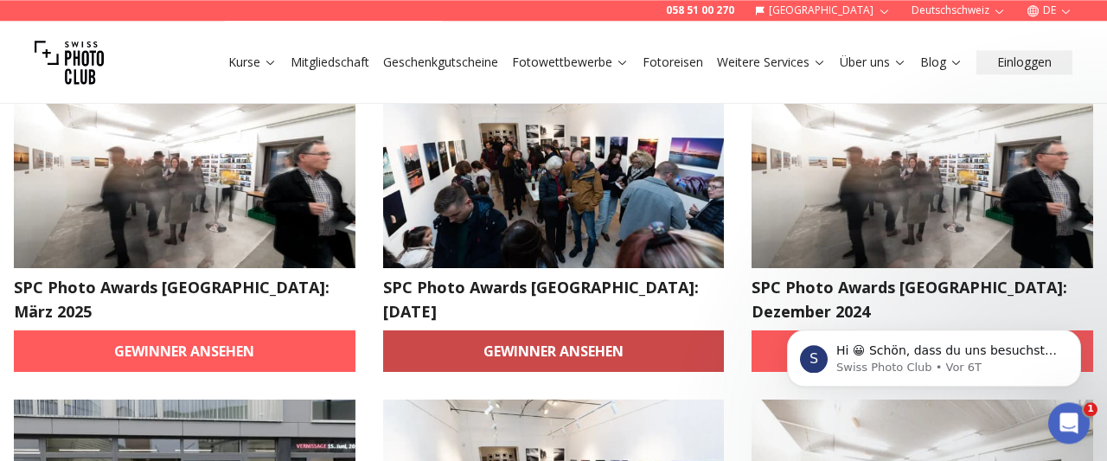
scroll to position [797, 0]
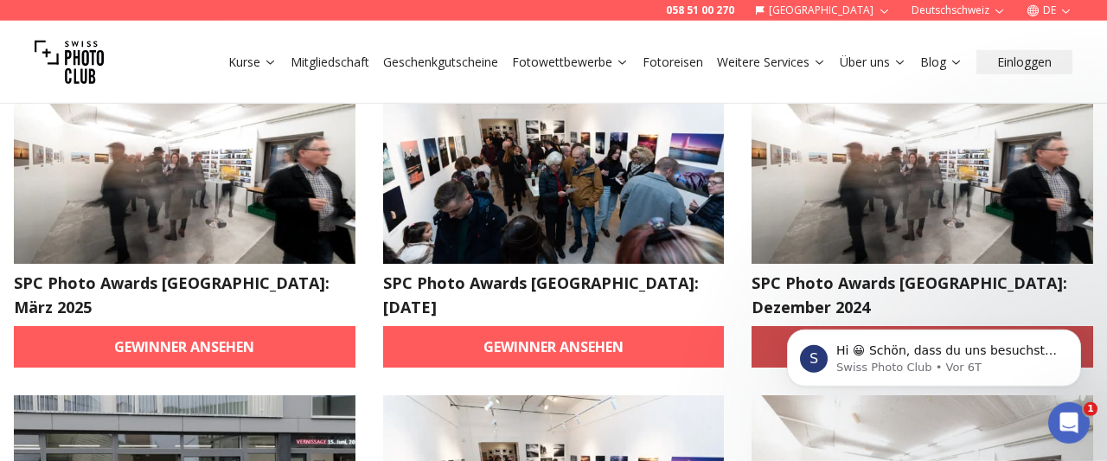
click at [883, 326] on link "Gewinner ansehen" at bounding box center [923, 347] width 342 height 42
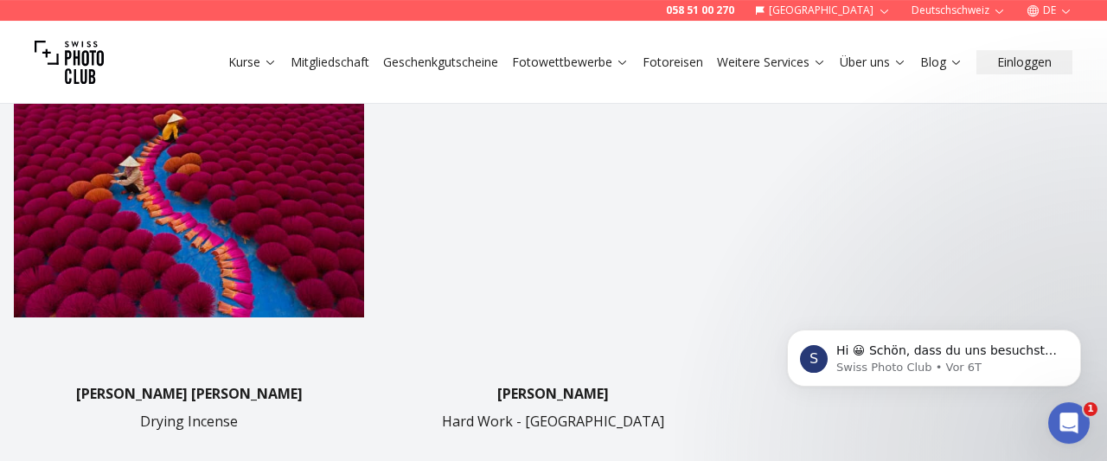
scroll to position [965, 0]
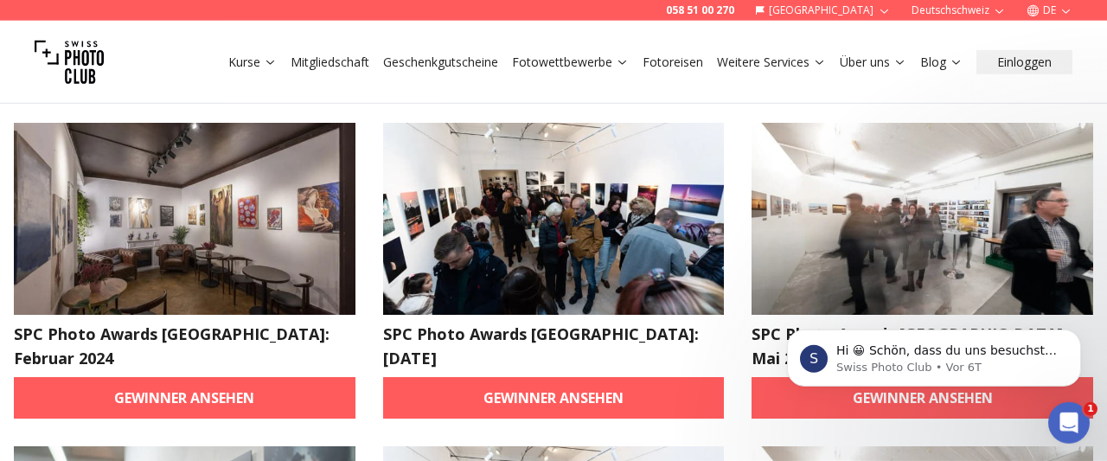
scroll to position [747, 0]
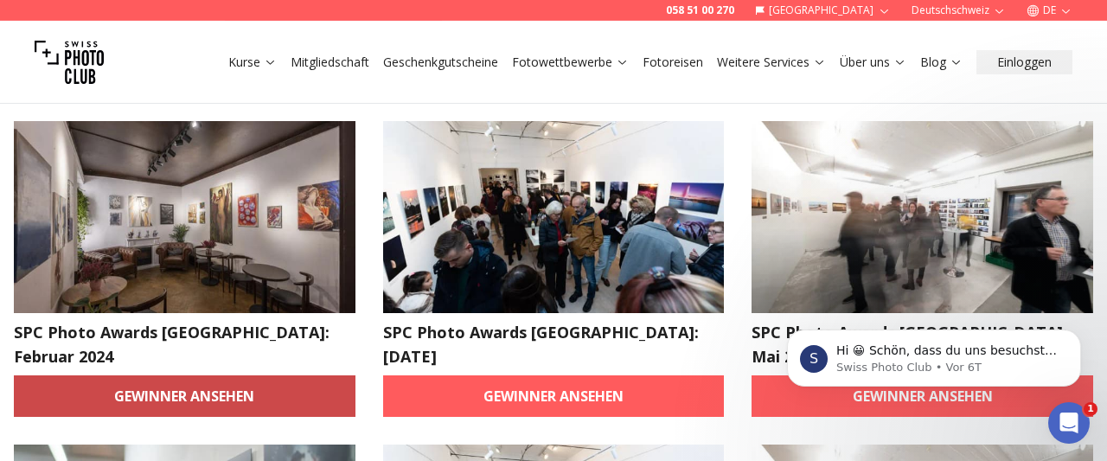
click at [298, 375] on link "Gewinner ansehen" at bounding box center [185, 396] width 342 height 42
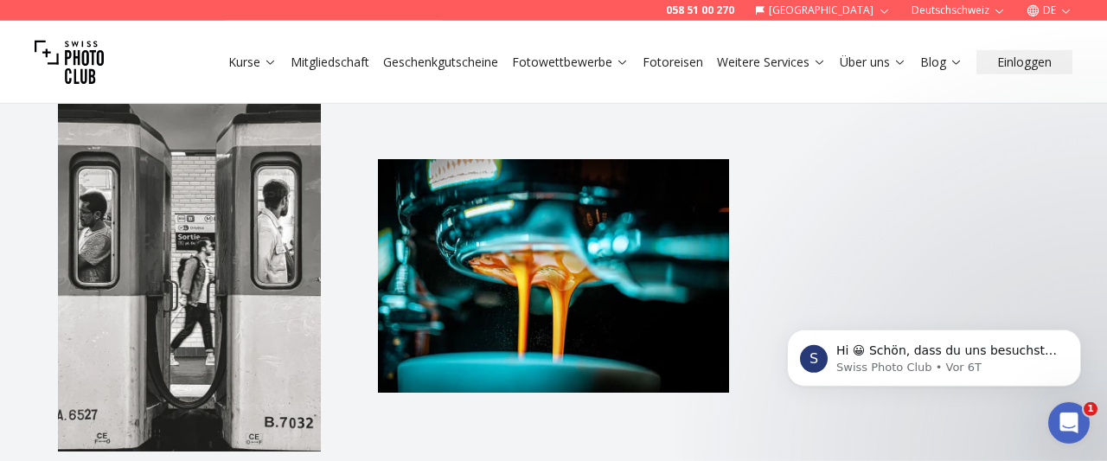
scroll to position [891, 0]
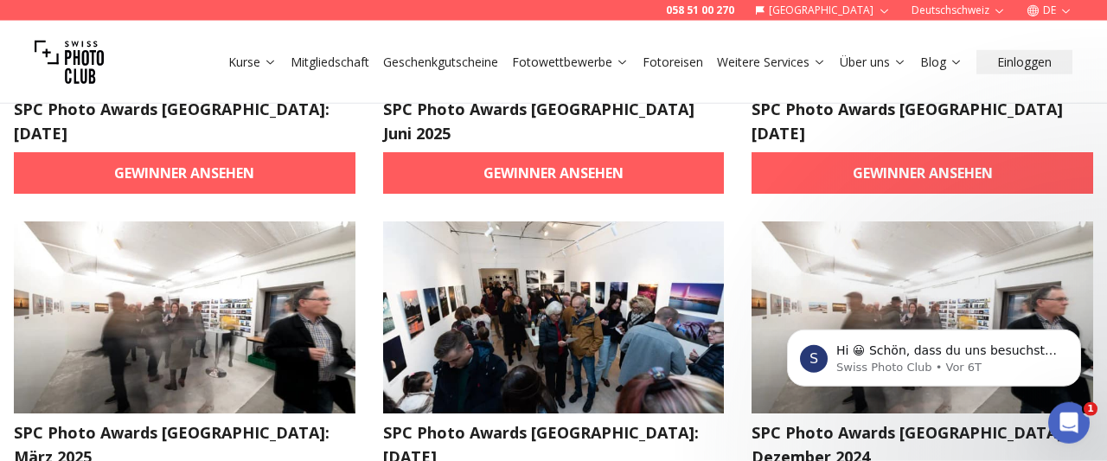
scroll to position [650, 0]
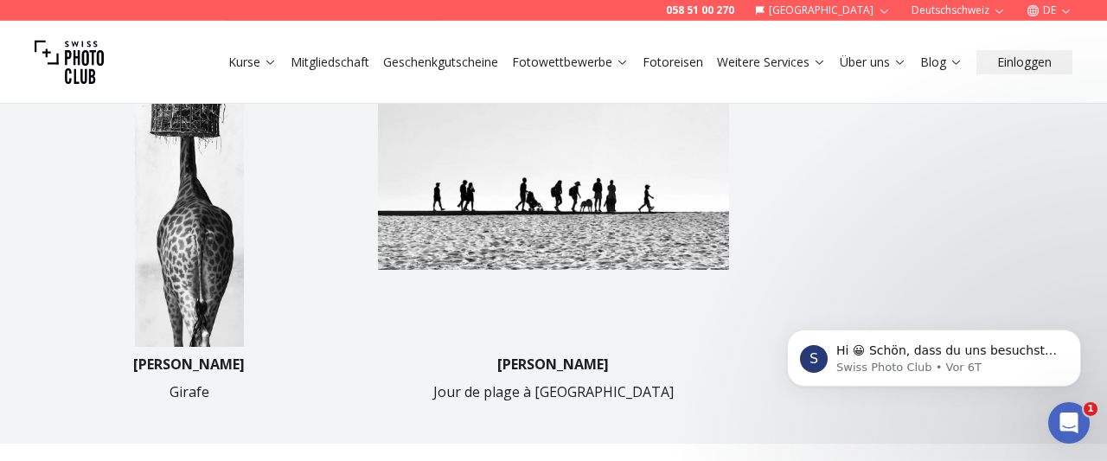
scroll to position [1036, 0]
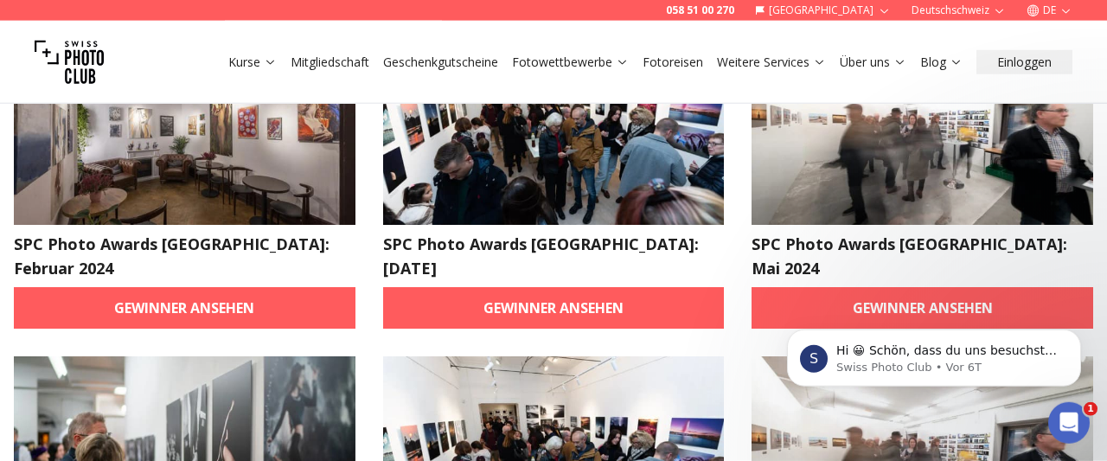
scroll to position [836, 0]
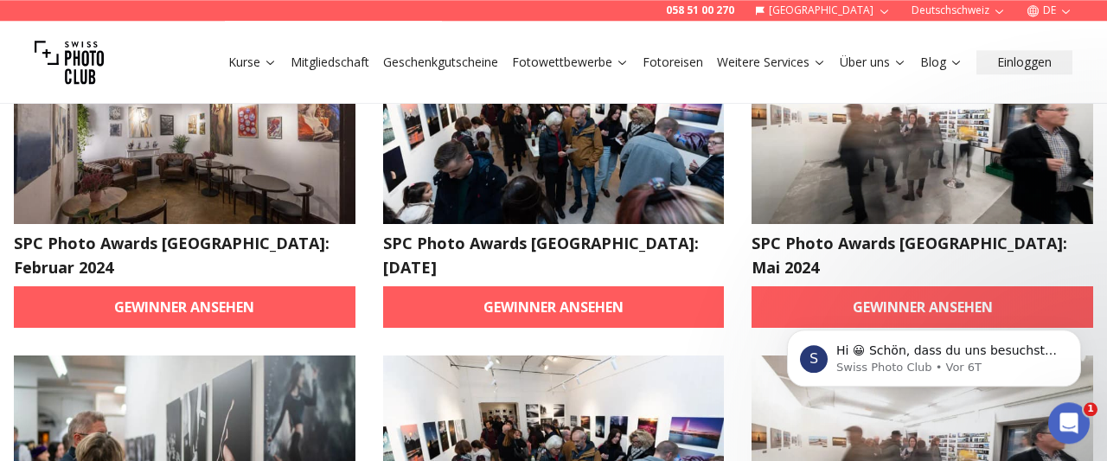
click at [444, 355] on img at bounding box center [554, 451] width 342 height 192
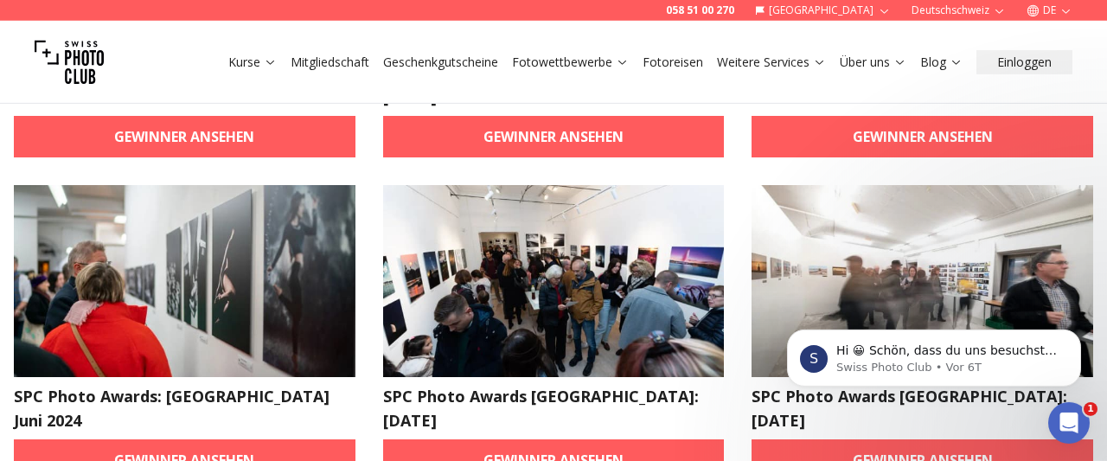
scroll to position [1008, 0]
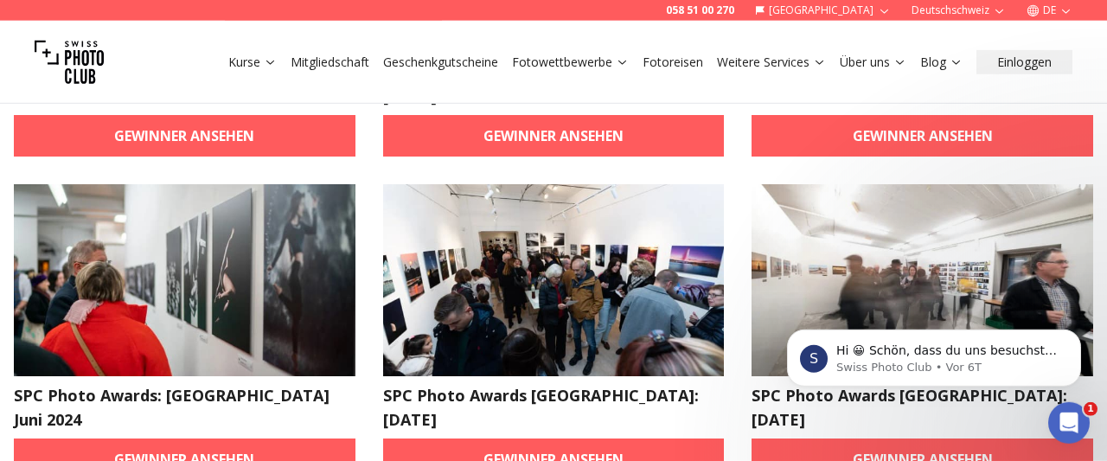
click at [444, 438] on link "Gewinner ansehen" at bounding box center [554, 459] width 342 height 42
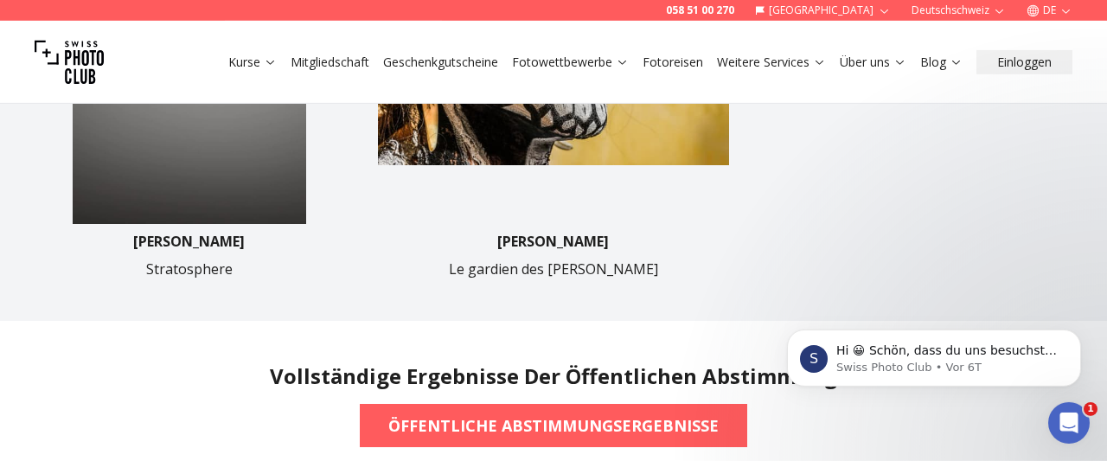
scroll to position [1163, 0]
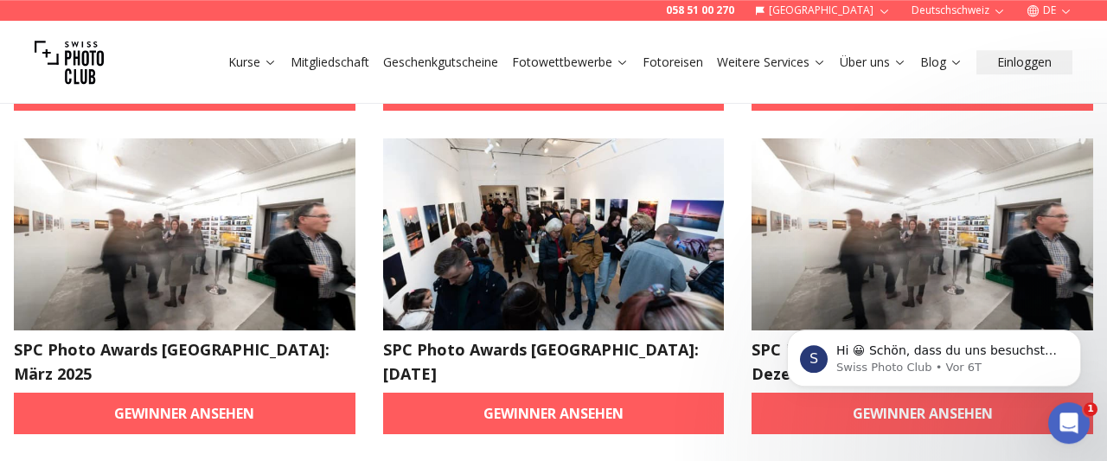
scroll to position [731, 0]
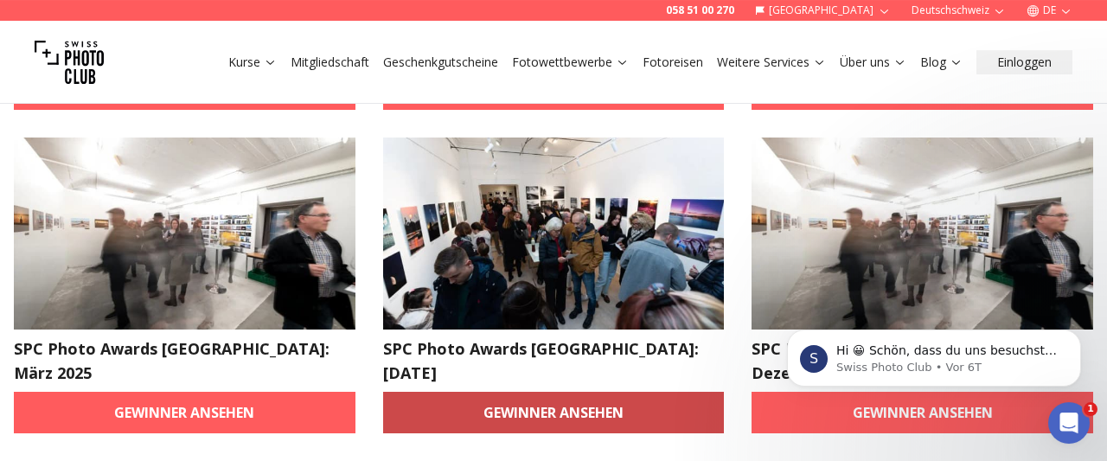
click at [452, 392] on link "Gewinner ansehen" at bounding box center [554, 413] width 342 height 42
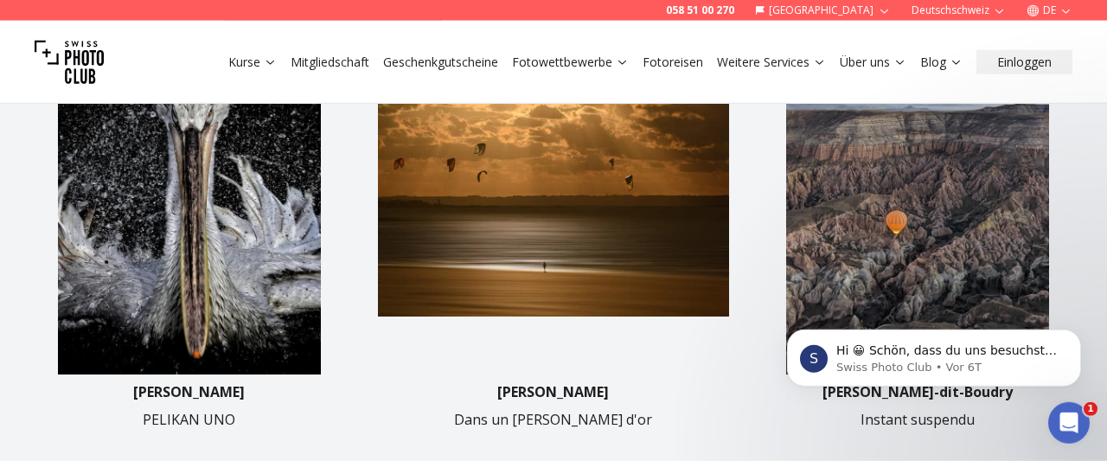
scroll to position [561, 0]
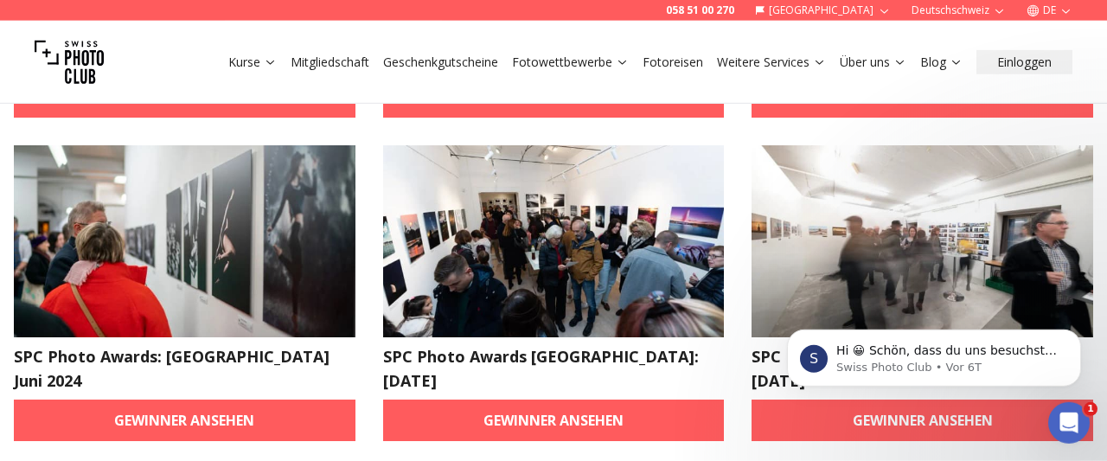
scroll to position [1050, 0]
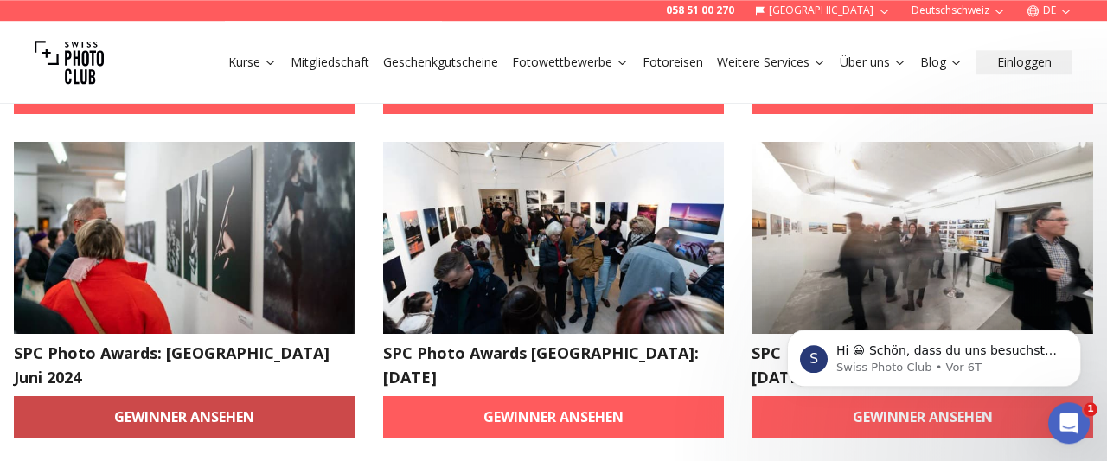
click at [195, 396] on link "Gewinner ansehen" at bounding box center [185, 417] width 342 height 42
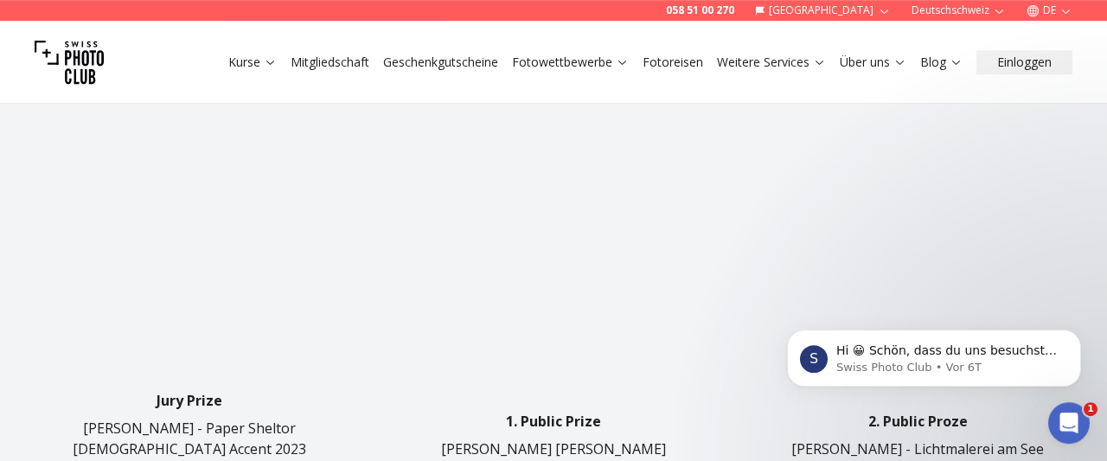
scroll to position [662, 0]
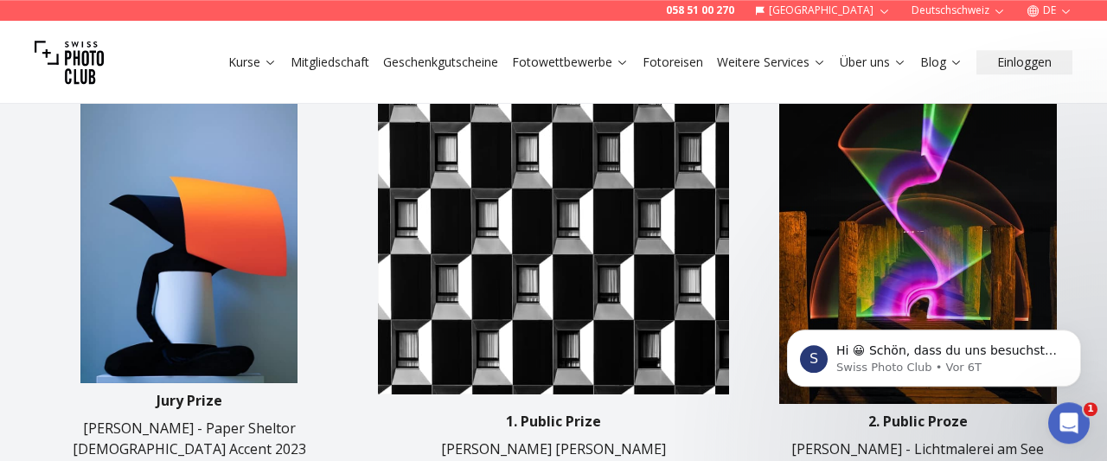
click at [331, 342] on img at bounding box center [189, 208] width 350 height 350
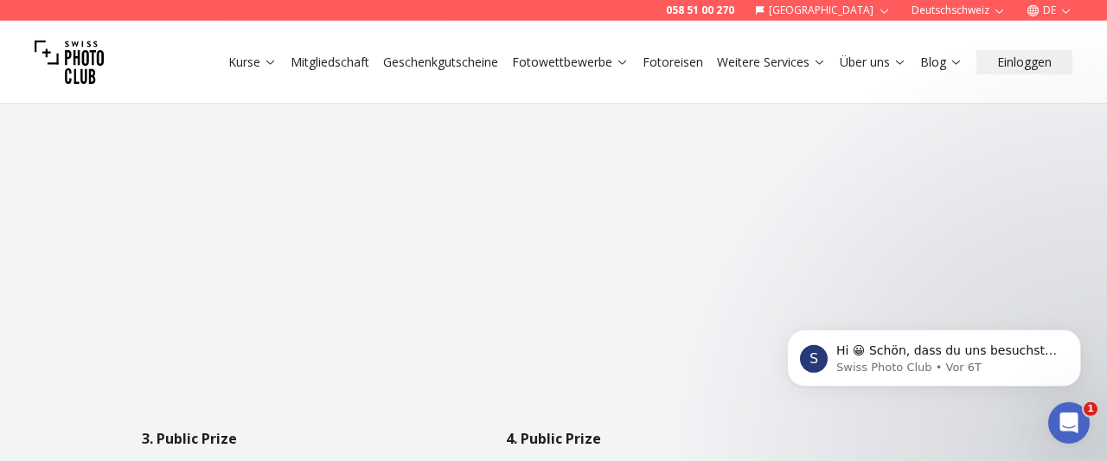
scroll to position [1086, 0]
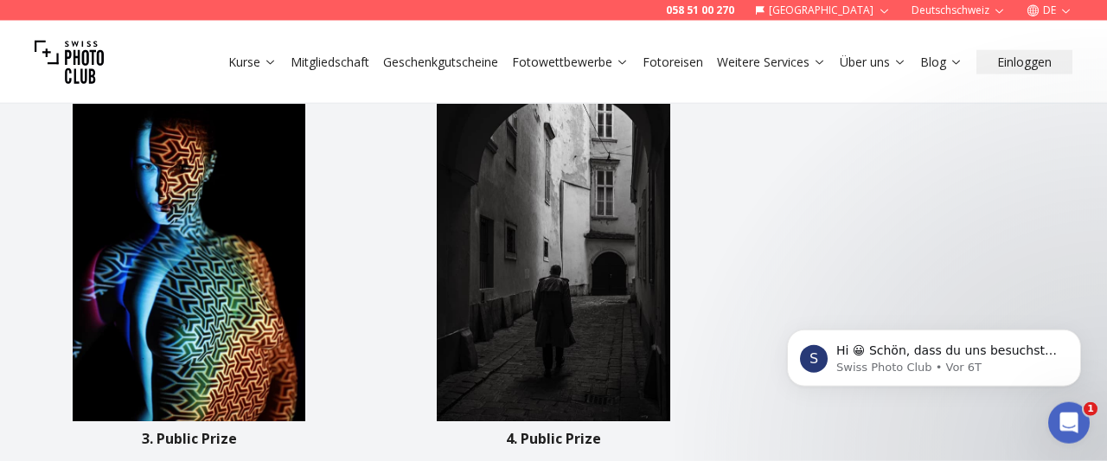
click at [331, 342] on img at bounding box center [189, 245] width 350 height 350
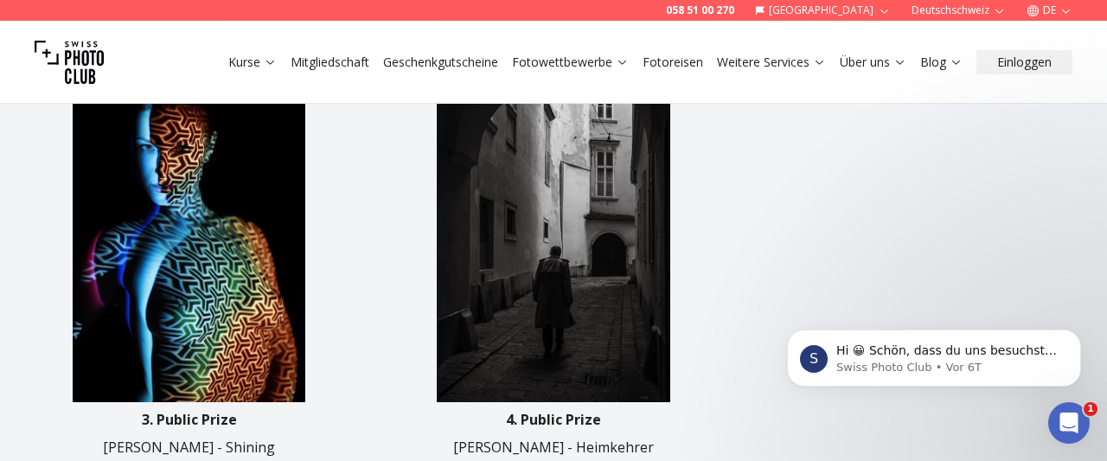
scroll to position [1071, 0]
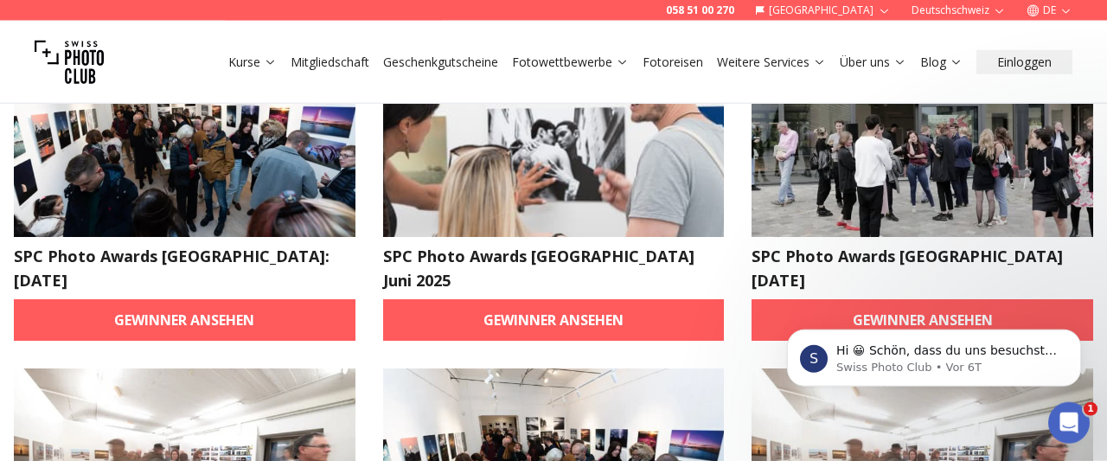
scroll to position [506, 0]
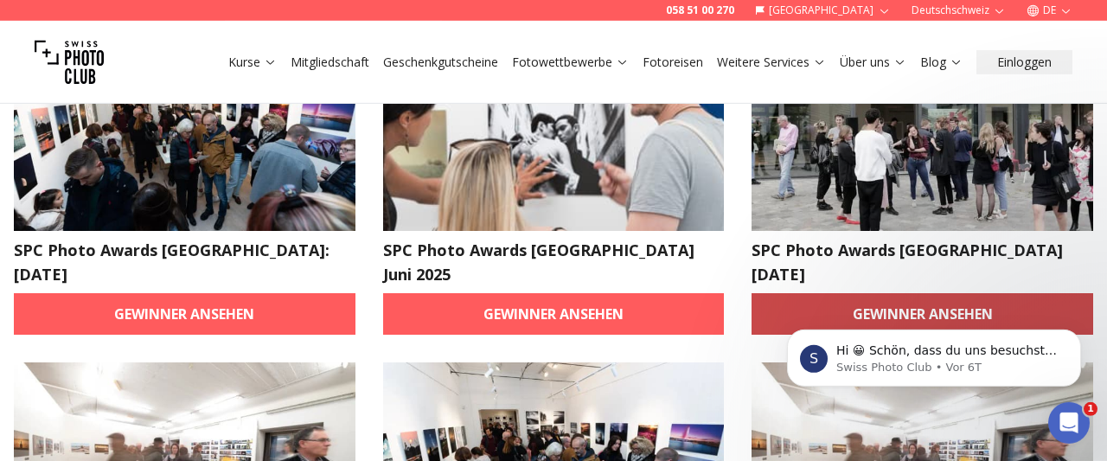
click at [800, 293] on link "Gewinner ansehen" at bounding box center [923, 314] width 342 height 42
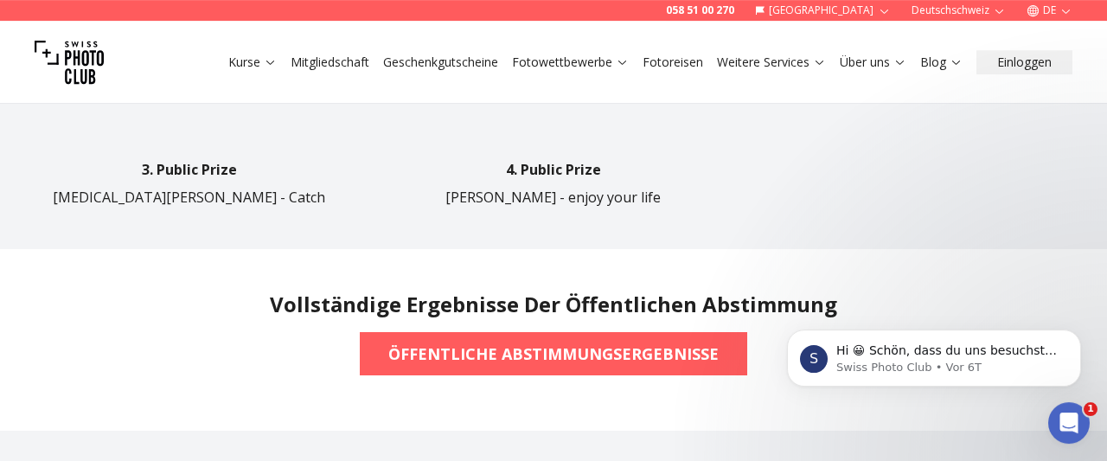
scroll to position [1496, 0]
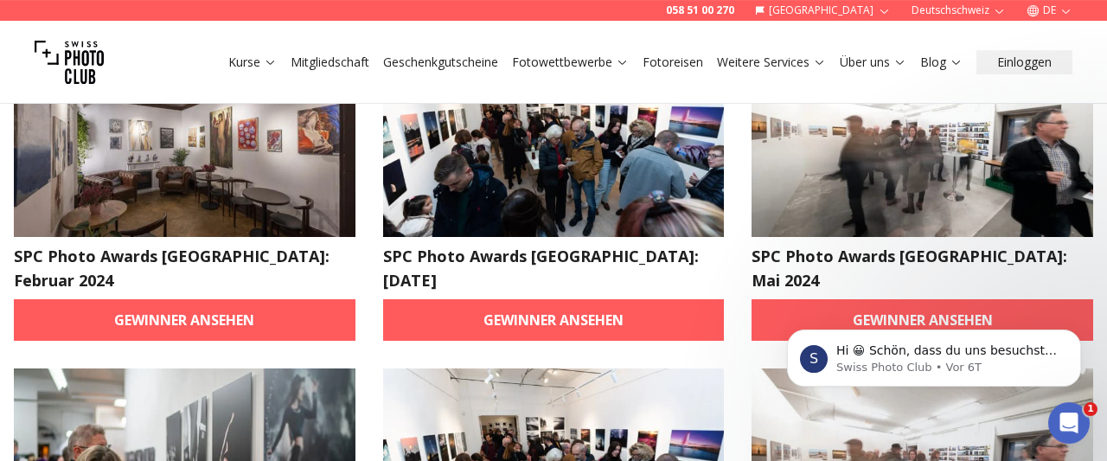
scroll to position [824, 0]
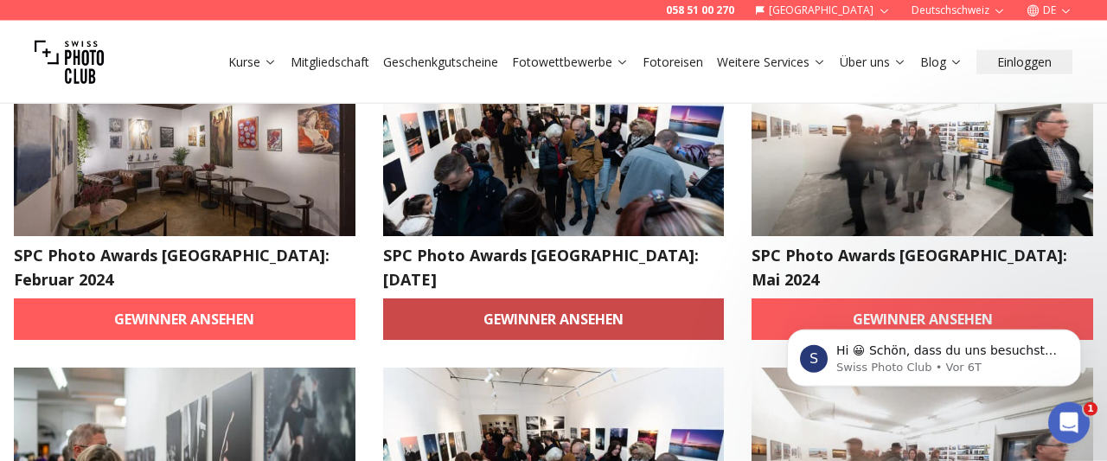
click at [592, 298] on link "Gewinner ansehen" at bounding box center [554, 319] width 342 height 42
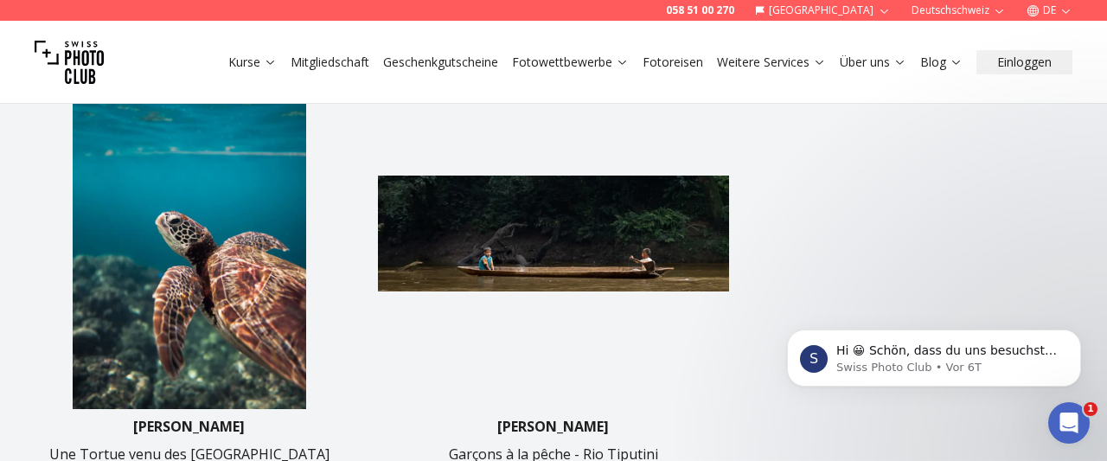
scroll to position [975, 0]
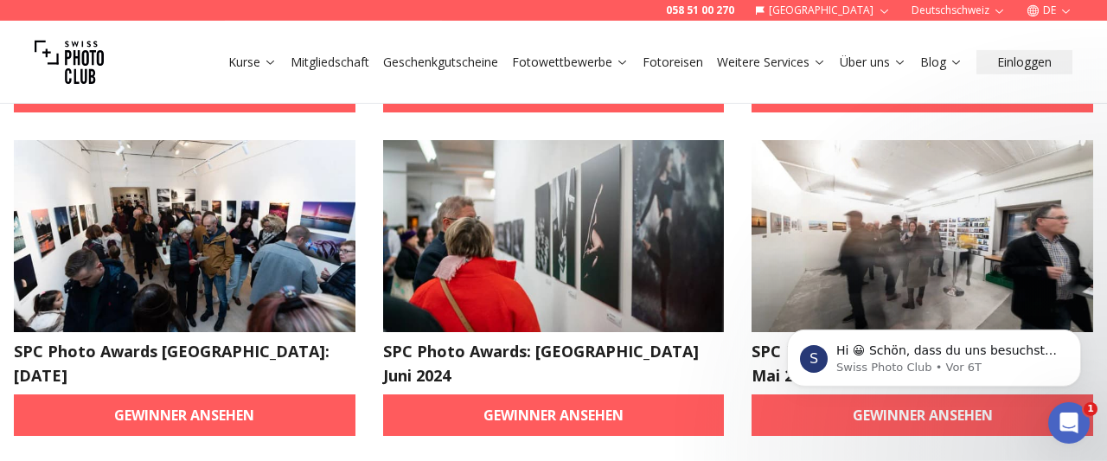
scroll to position [1376, 0]
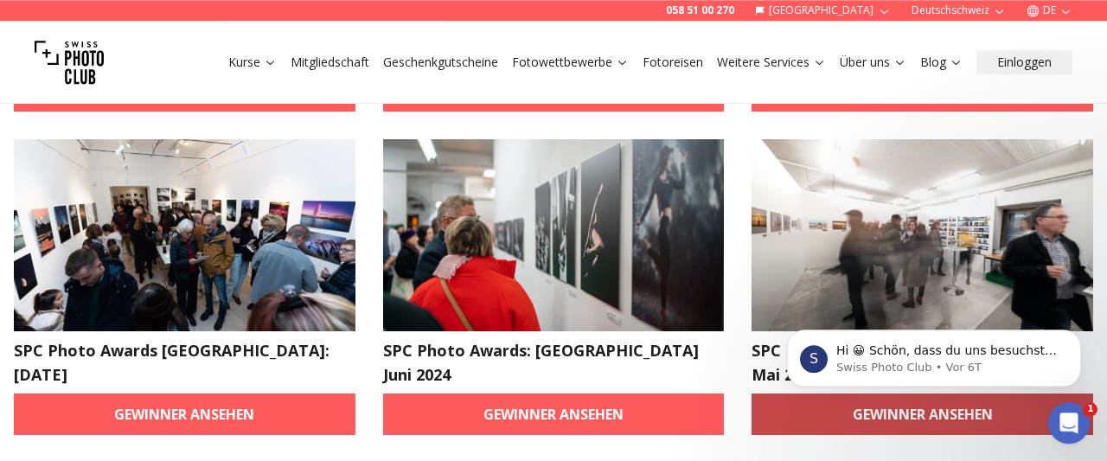
click at [796, 394] on link "Gewinner ansehen" at bounding box center [923, 415] width 342 height 42
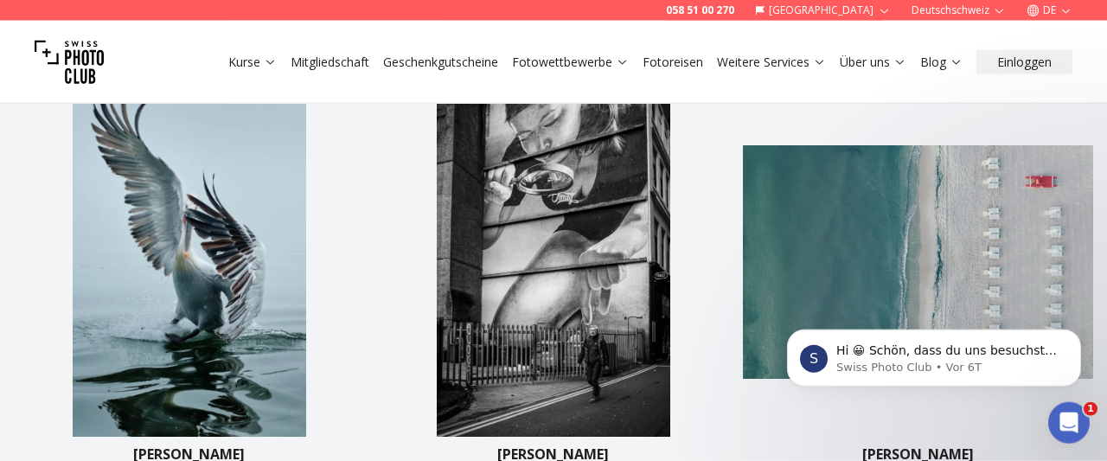
scroll to position [464, 0]
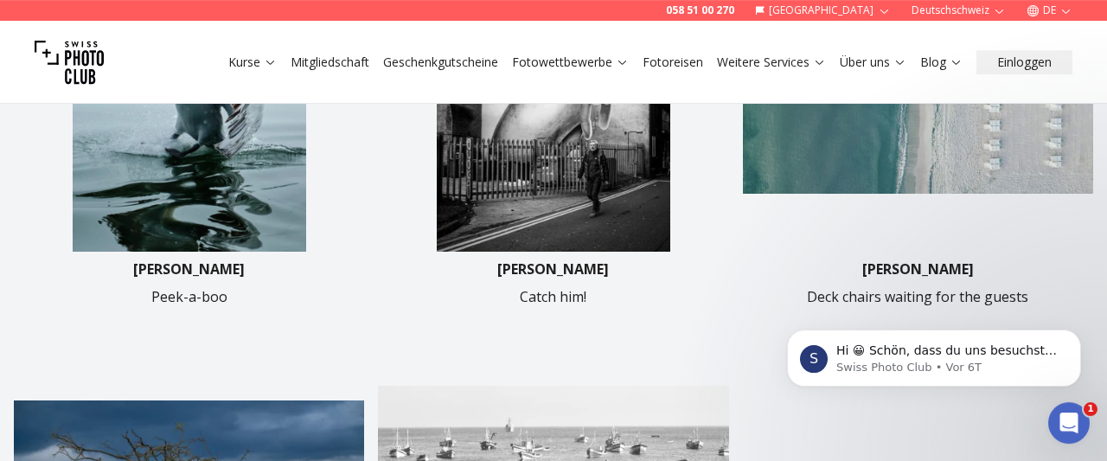
click at [530, 211] on img at bounding box center [553, 76] width 350 height 350
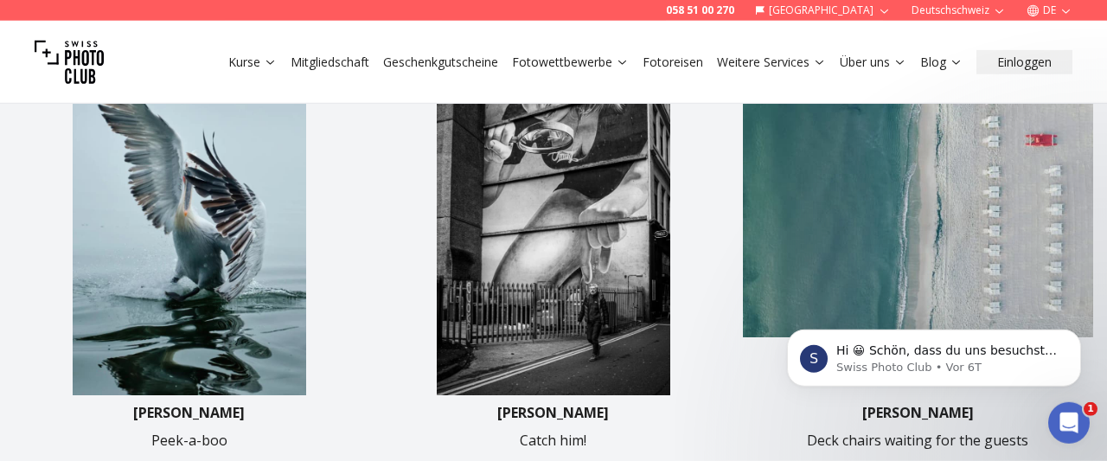
scroll to position [488, 0]
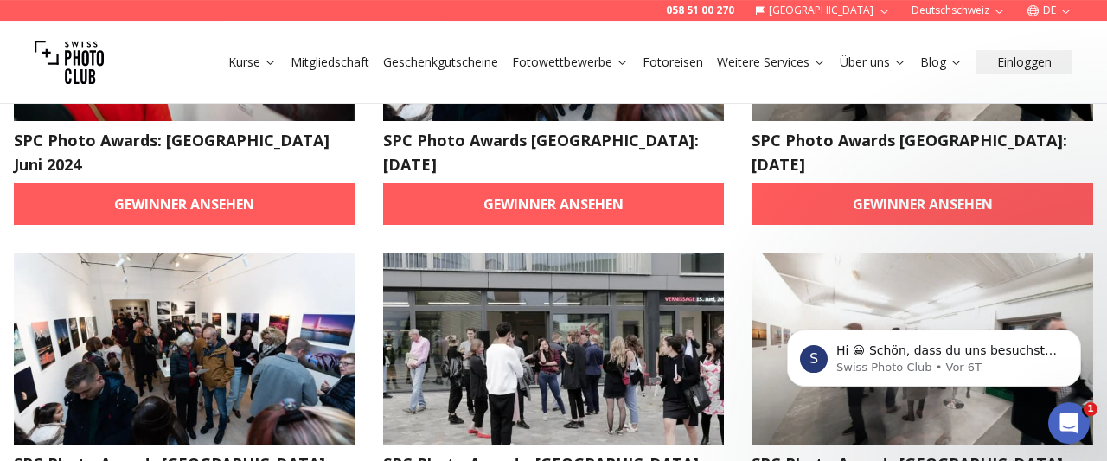
scroll to position [1263, 0]
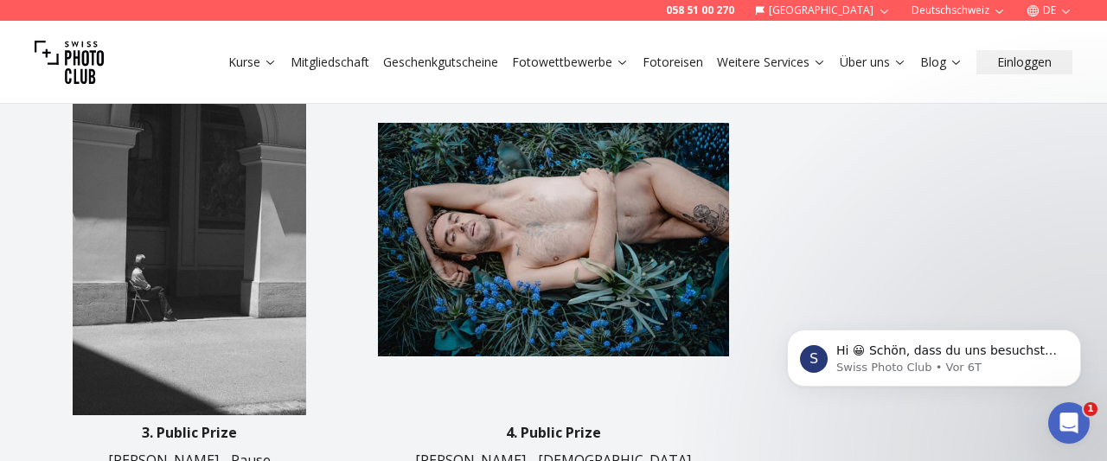
scroll to position [1174, 0]
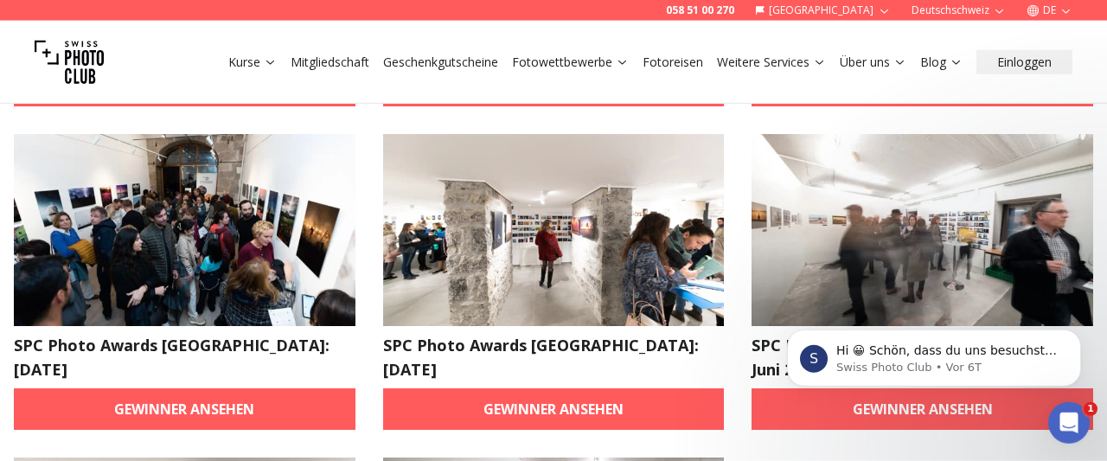
scroll to position [2029, 0]
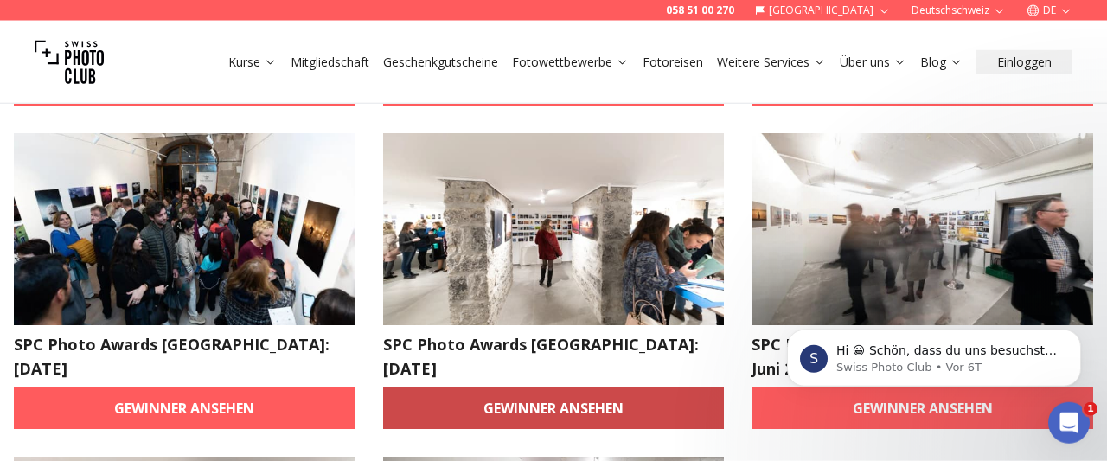
click at [492, 387] on link "Gewinner ansehen" at bounding box center [554, 408] width 342 height 42
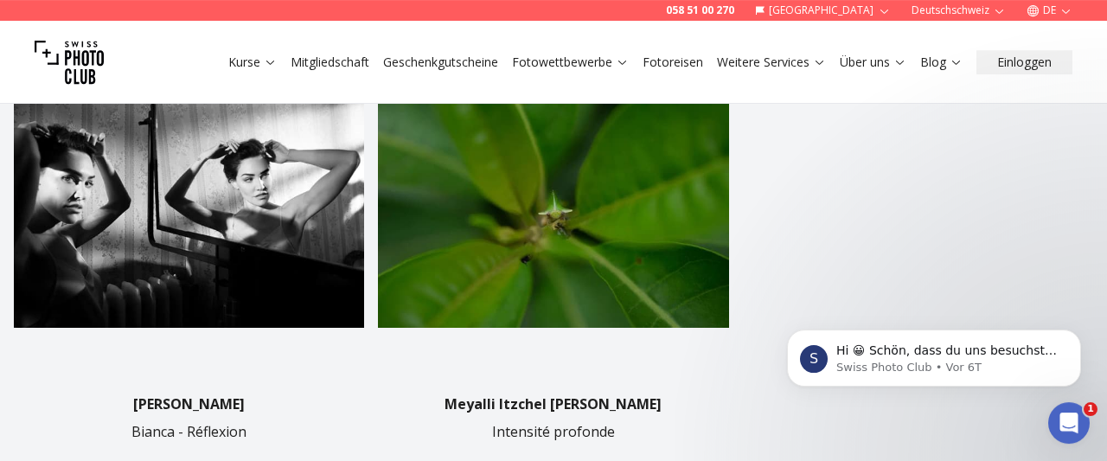
scroll to position [993, 0]
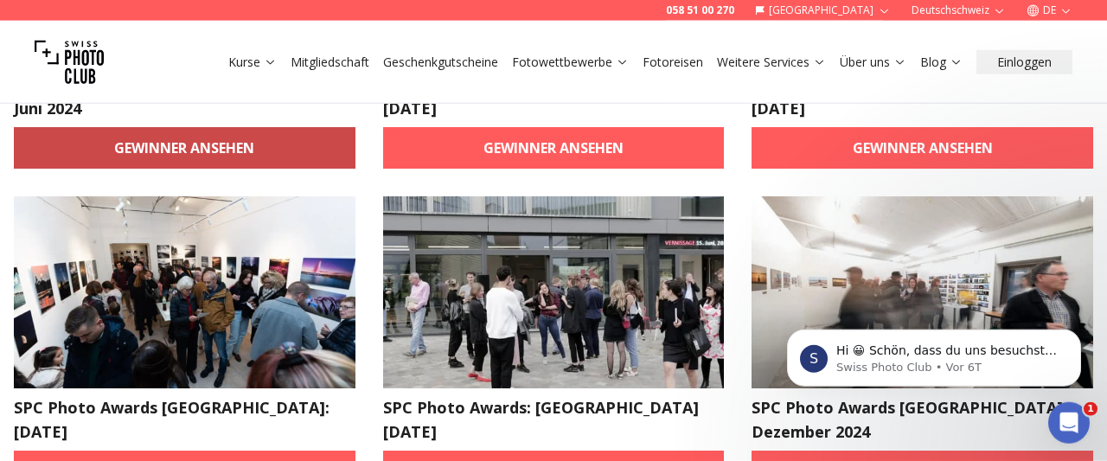
scroll to position [1320, 0]
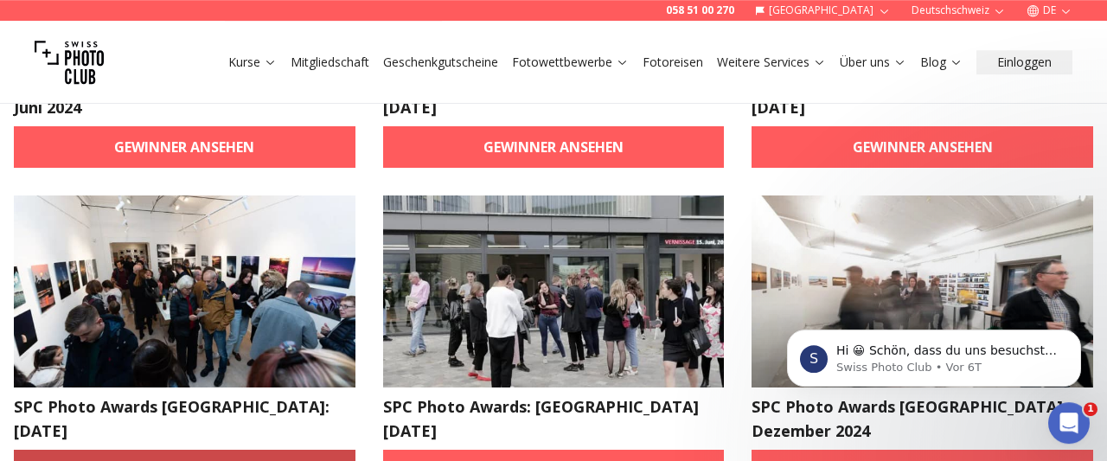
click at [234, 450] on link "Gewinner ansehen" at bounding box center [185, 471] width 342 height 42
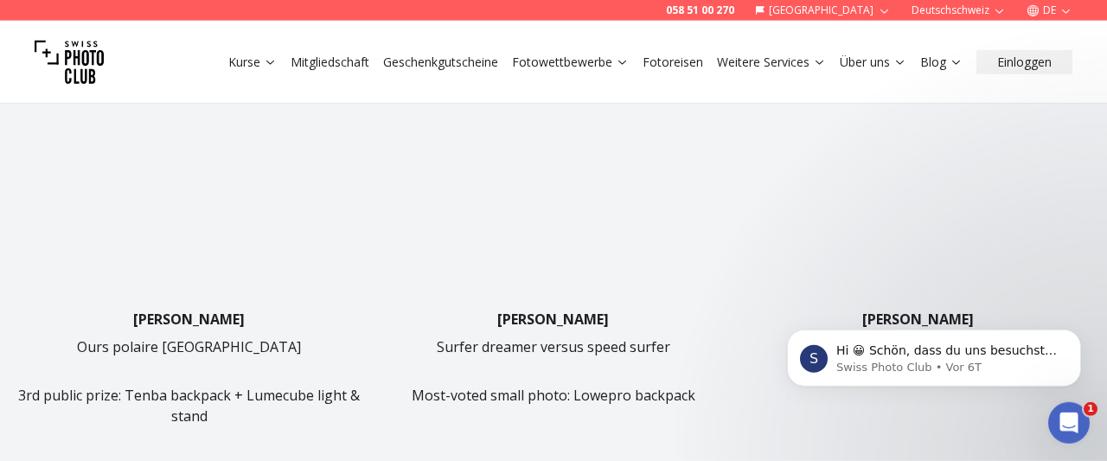
scroll to position [990, 0]
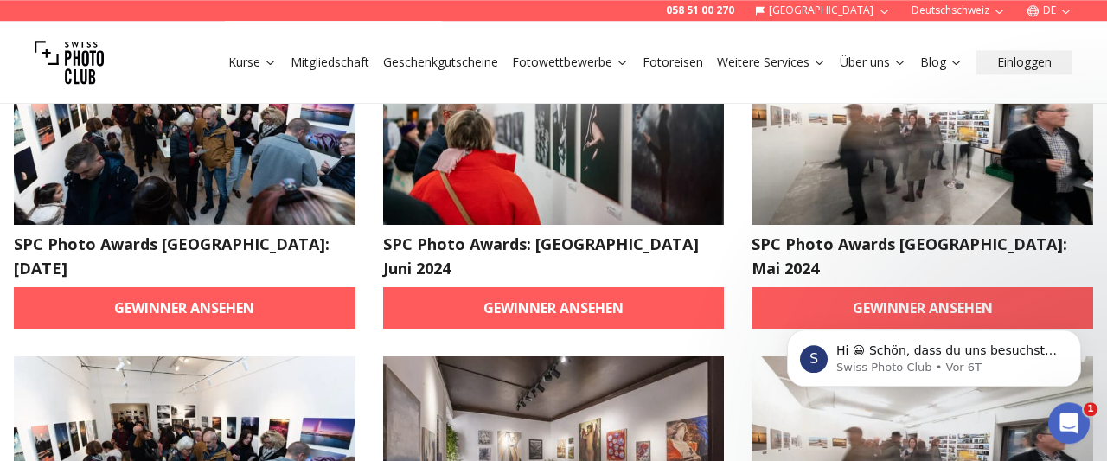
scroll to position [1793, 0]
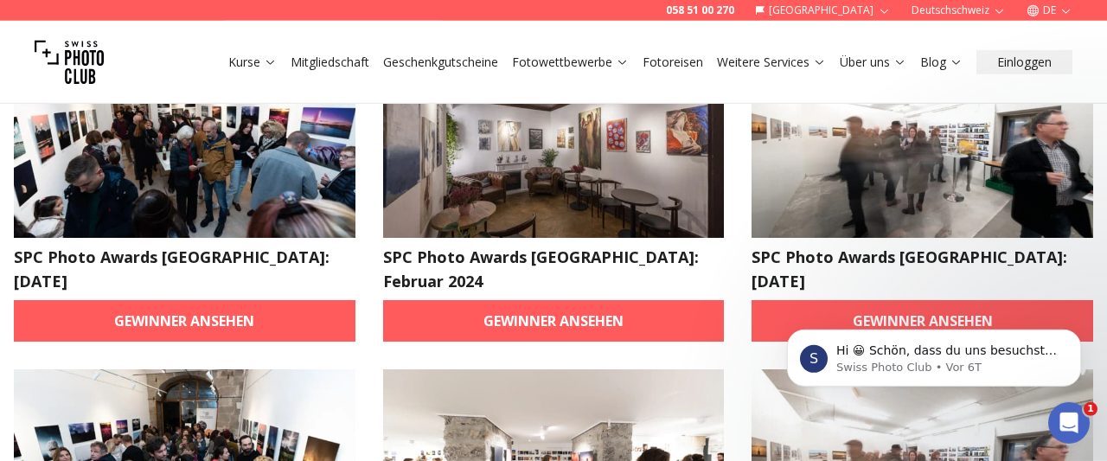
click at [267, 369] on img at bounding box center [185, 465] width 342 height 192
